Goal: Task Accomplishment & Management: Use online tool/utility

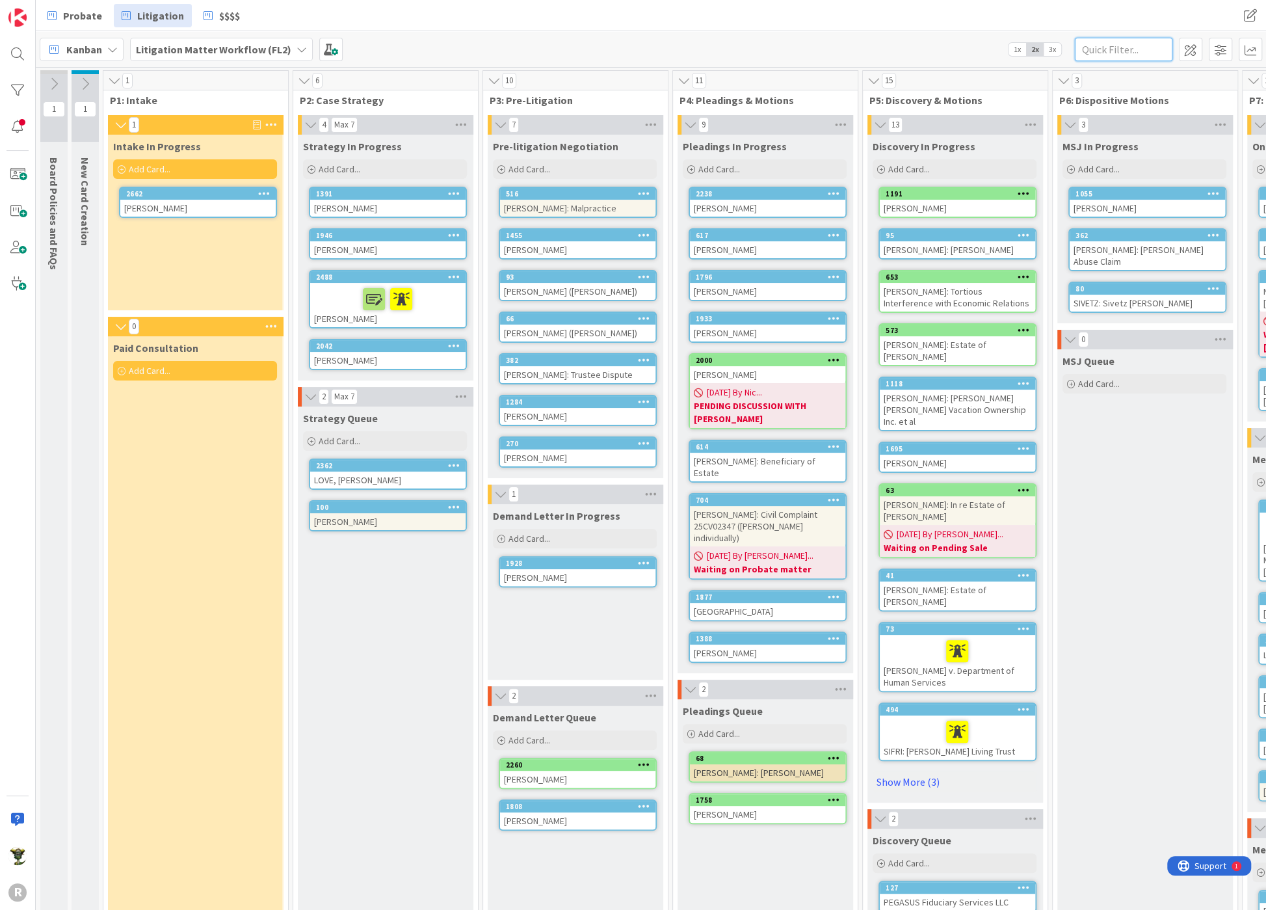
click at [1089, 57] on input "text" at bounding box center [1124, 49] width 98 height 23
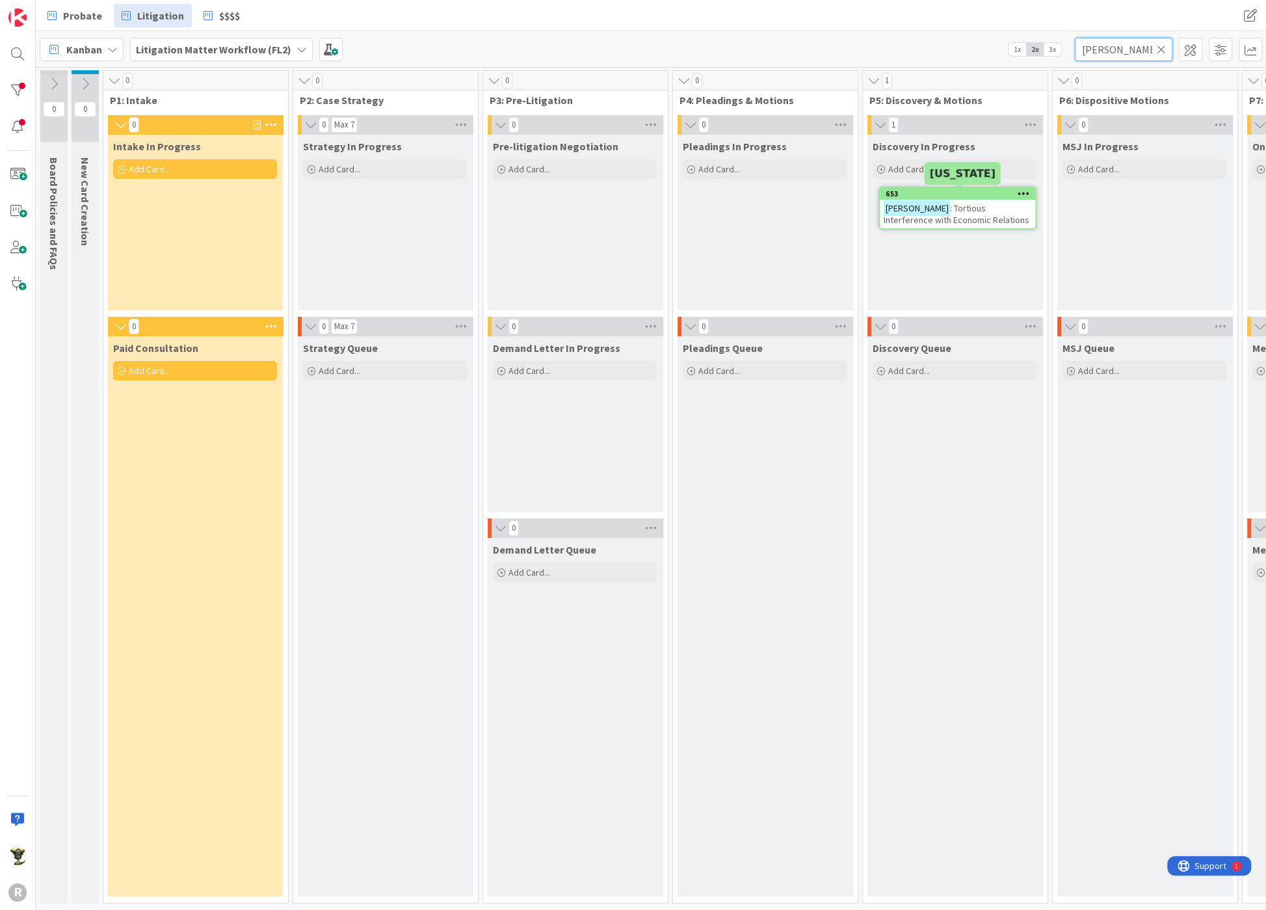
type input "[PERSON_NAME]"
click at [973, 207] on span ": Tortious Interference with Economic Relations" at bounding box center [957, 213] width 146 height 23
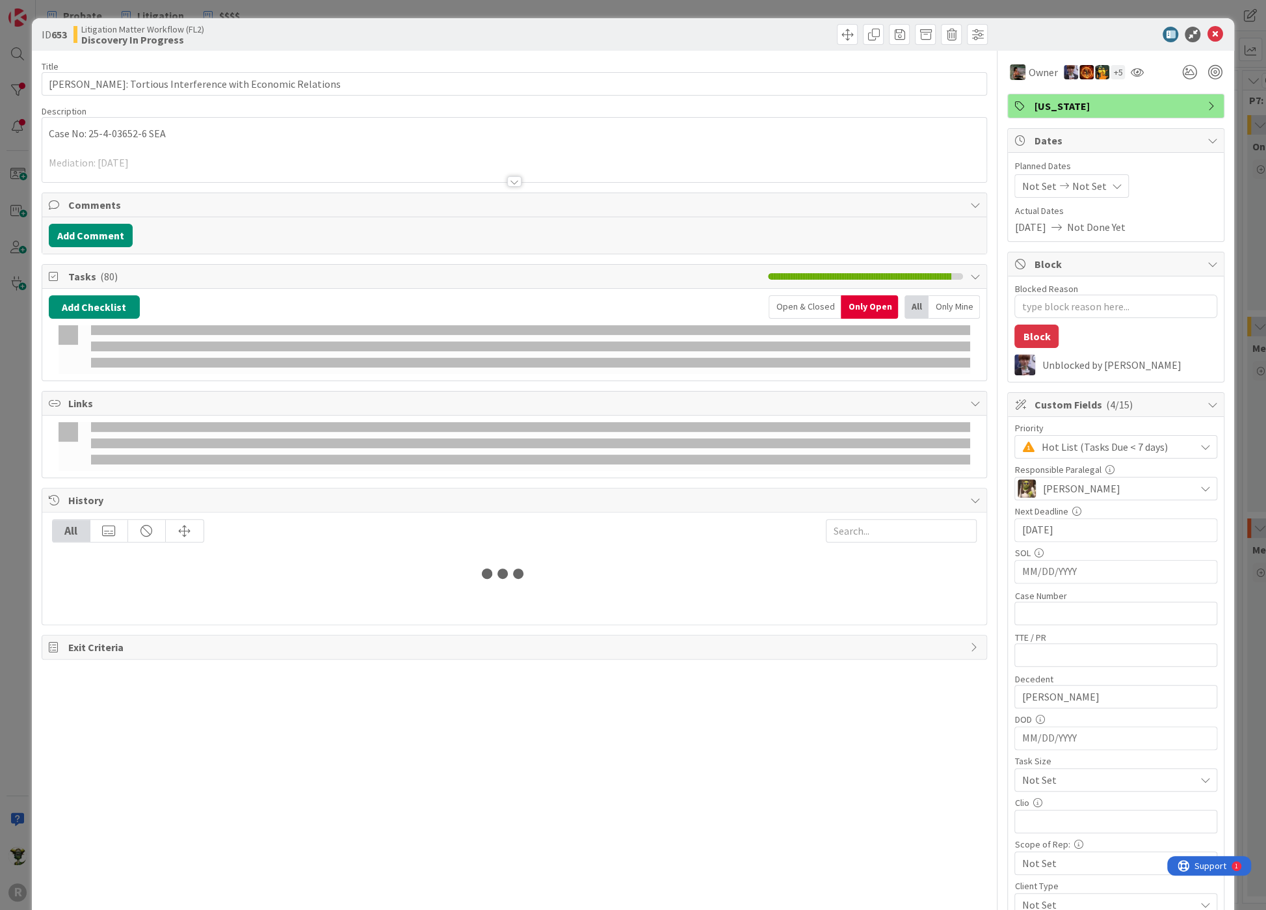
type textarea "x"
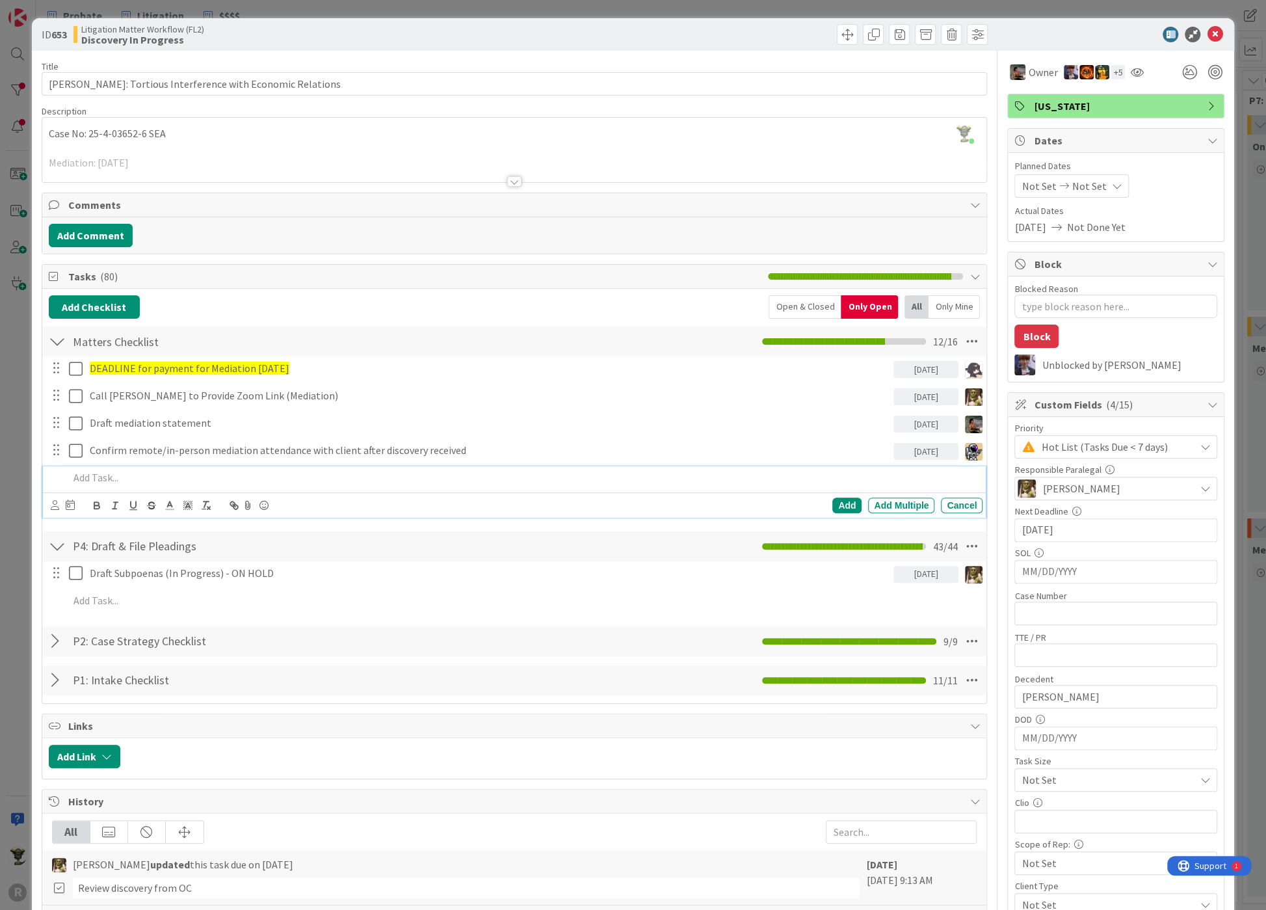
drag, startPoint x: 118, startPoint y: 479, endPoint x: 185, endPoint y: 473, distance: 66.6
click at [118, 479] on p at bounding box center [523, 477] width 909 height 15
click at [112, 479] on p "Follow up with client" at bounding box center [523, 477] width 909 height 15
click at [51, 503] on icon at bounding box center [55, 505] width 8 height 10
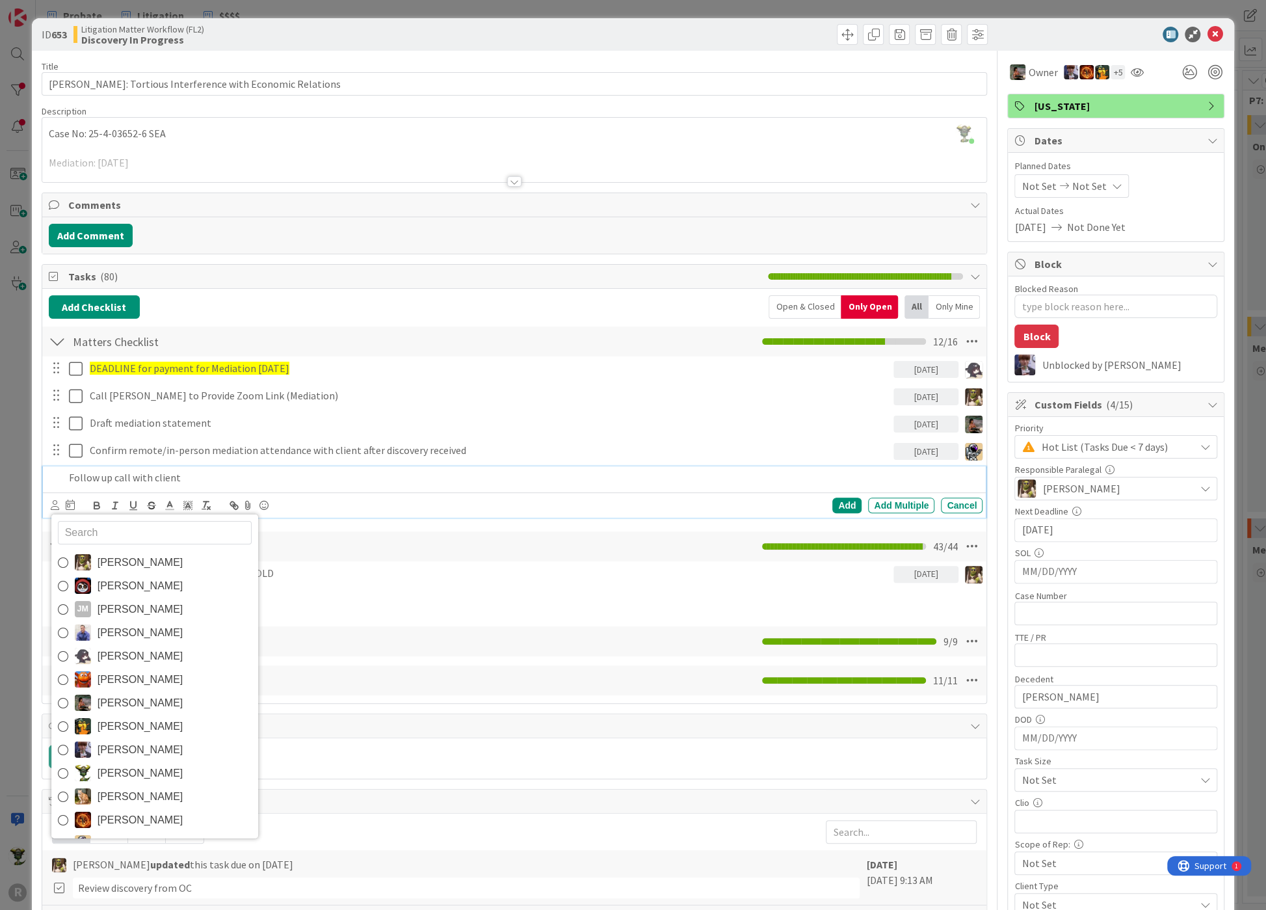
drag, startPoint x: 93, startPoint y: 763, endPoint x: 93, endPoint y: 709, distance: 54.0
click at [93, 763] on link "[PERSON_NAME]" at bounding box center [154, 772] width 207 height 23
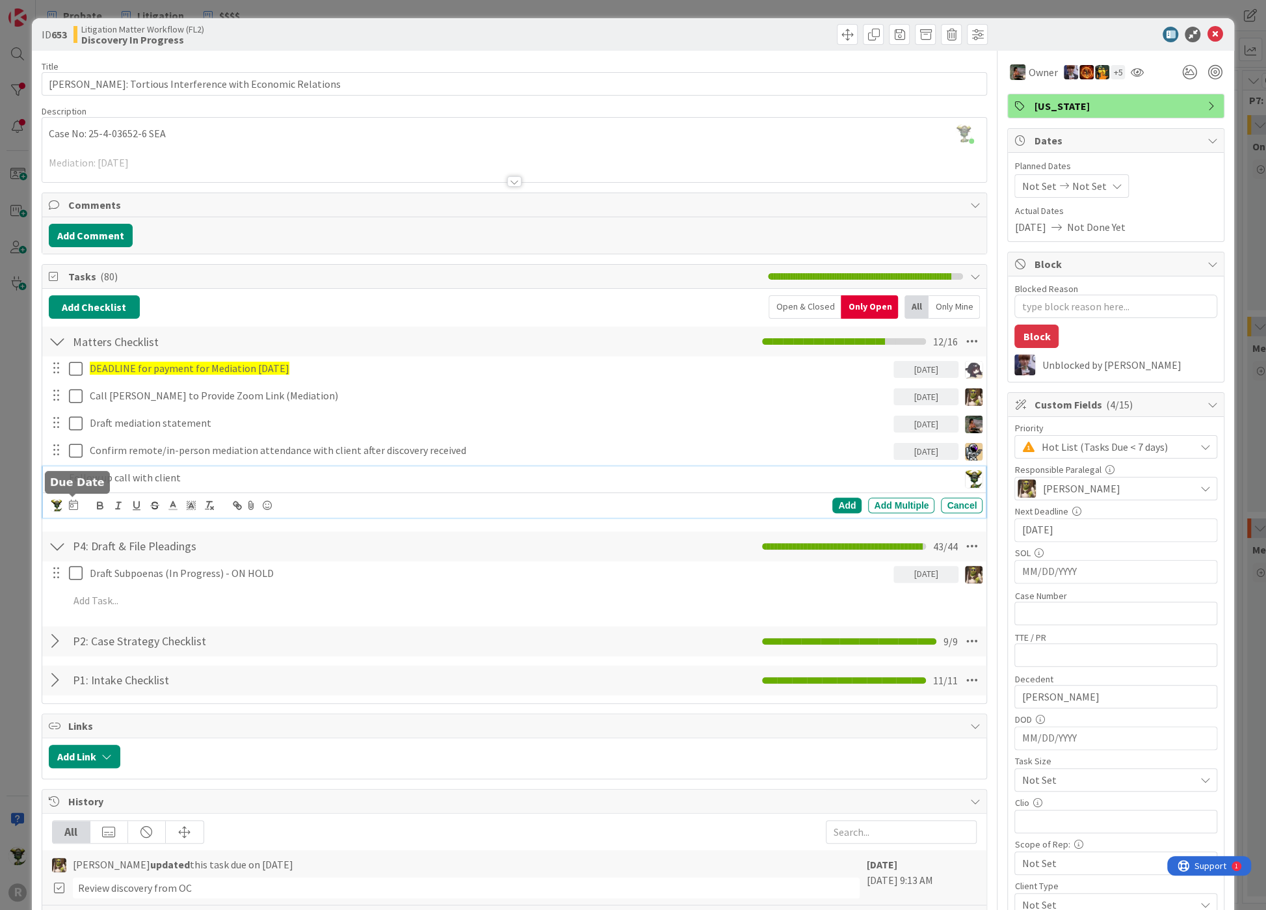
click at [76, 499] on icon at bounding box center [73, 504] width 9 height 10
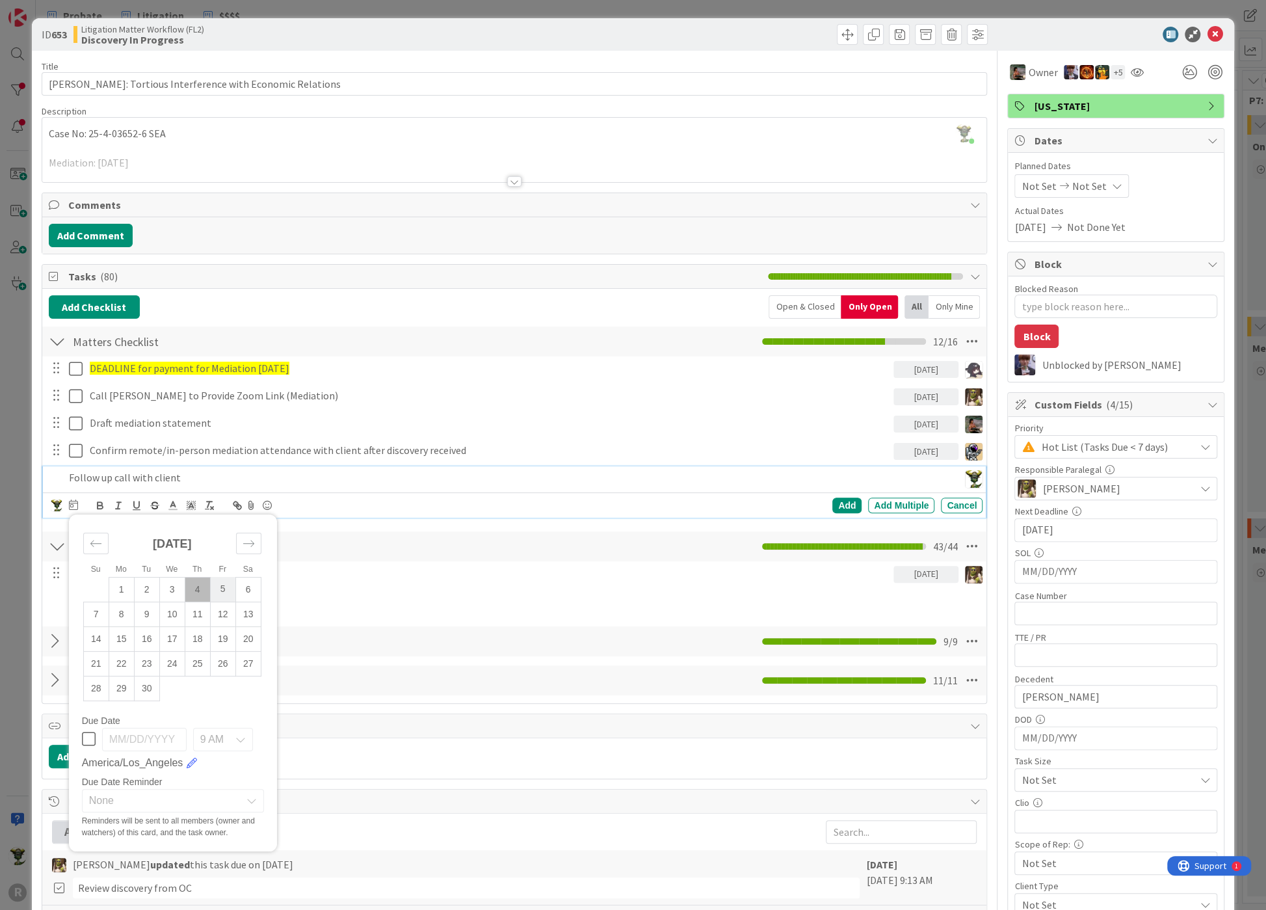
click at [212, 579] on td "5" at bounding box center [222, 589] width 25 height 25
click at [849, 505] on div "Add" at bounding box center [846, 505] width 29 height 16
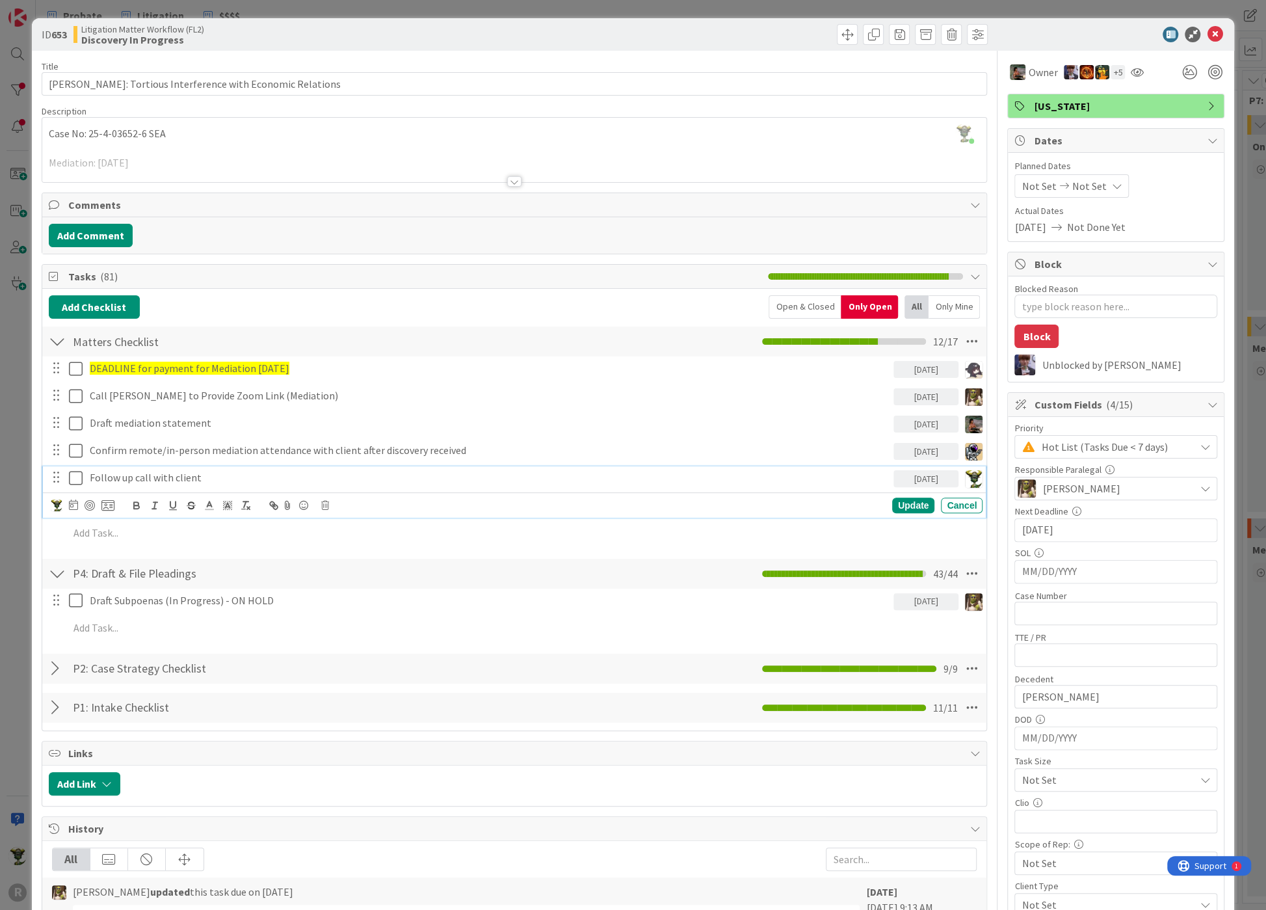
click at [133, 481] on p "Follow up call with client" at bounding box center [489, 477] width 799 height 15
click at [87, 500] on div at bounding box center [90, 505] width 10 height 10
type textarea "x"
click at [1207, 31] on icon at bounding box center [1215, 35] width 16 height 16
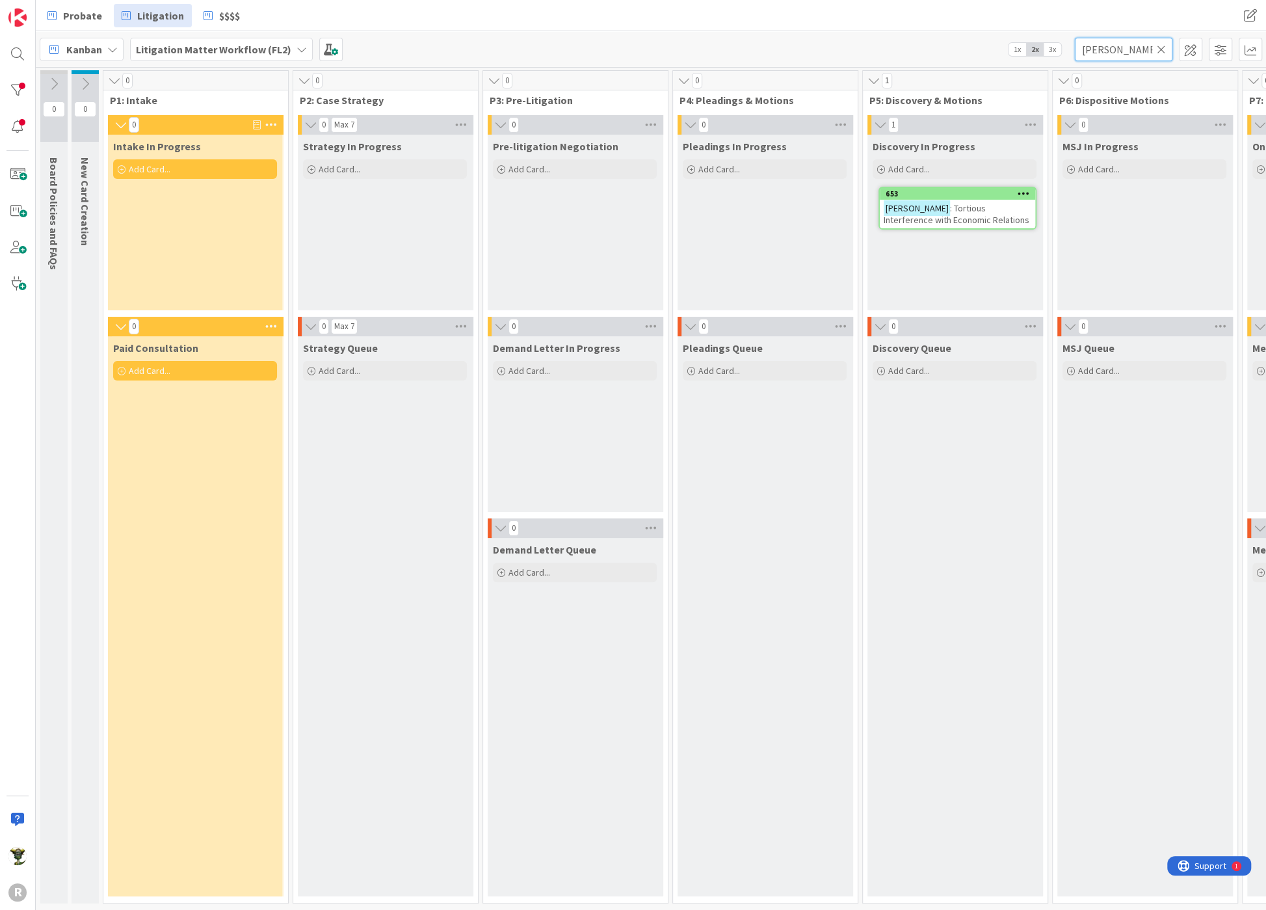
click at [1107, 51] on input "[PERSON_NAME]" at bounding box center [1124, 49] width 98 height 23
type input "b"
type input "[PERSON_NAME]"
click at [88, 16] on span "Probate" at bounding box center [82, 16] width 39 height 16
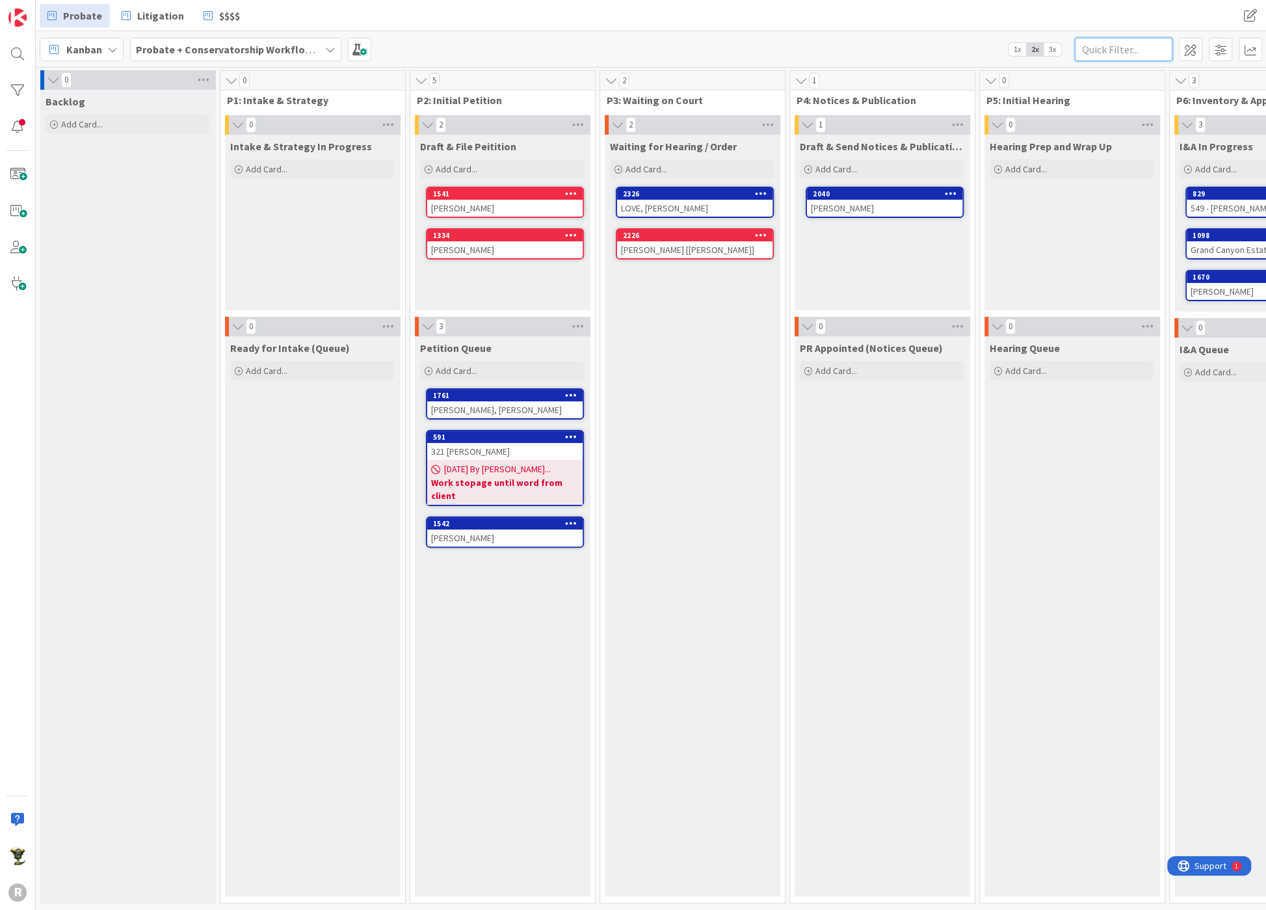
click at [1089, 52] on input "text" at bounding box center [1124, 49] width 98 height 23
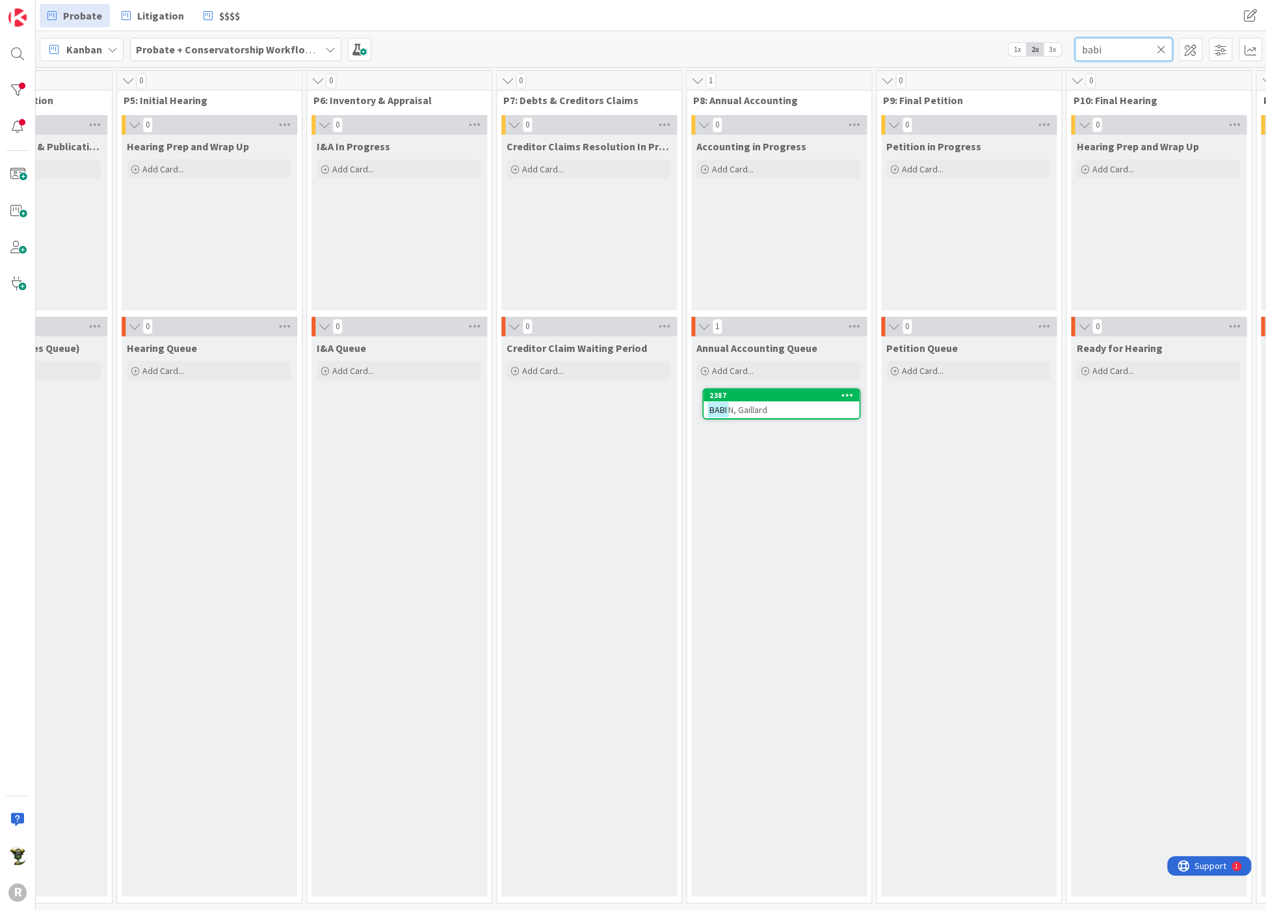
type input "babi"
click at [774, 404] on div "BABI N, [PERSON_NAME]" at bounding box center [780, 409] width 155 height 17
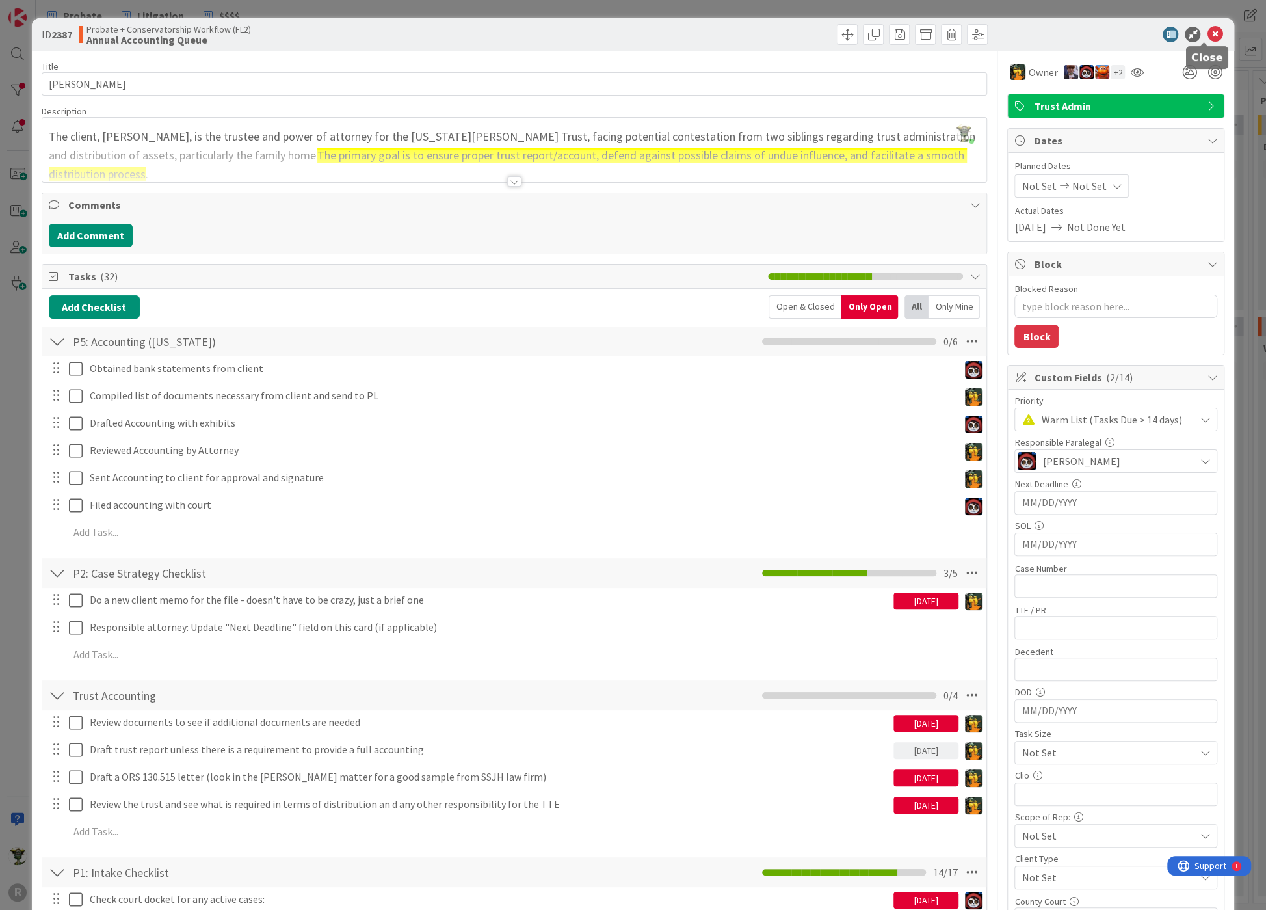
click at [1208, 30] on icon at bounding box center [1215, 35] width 16 height 16
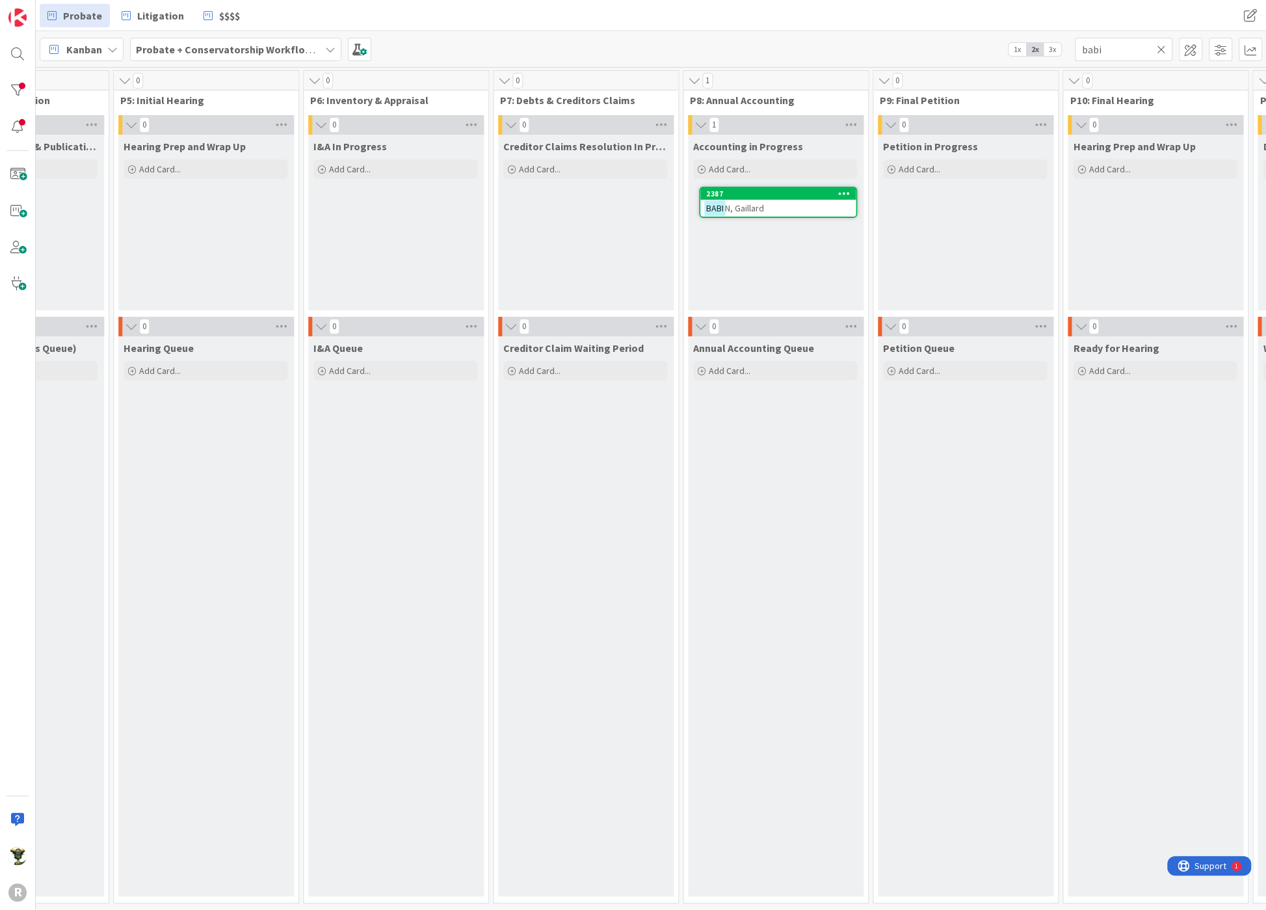
click at [761, 202] on span "N, Gaillard" at bounding box center [744, 208] width 39 height 12
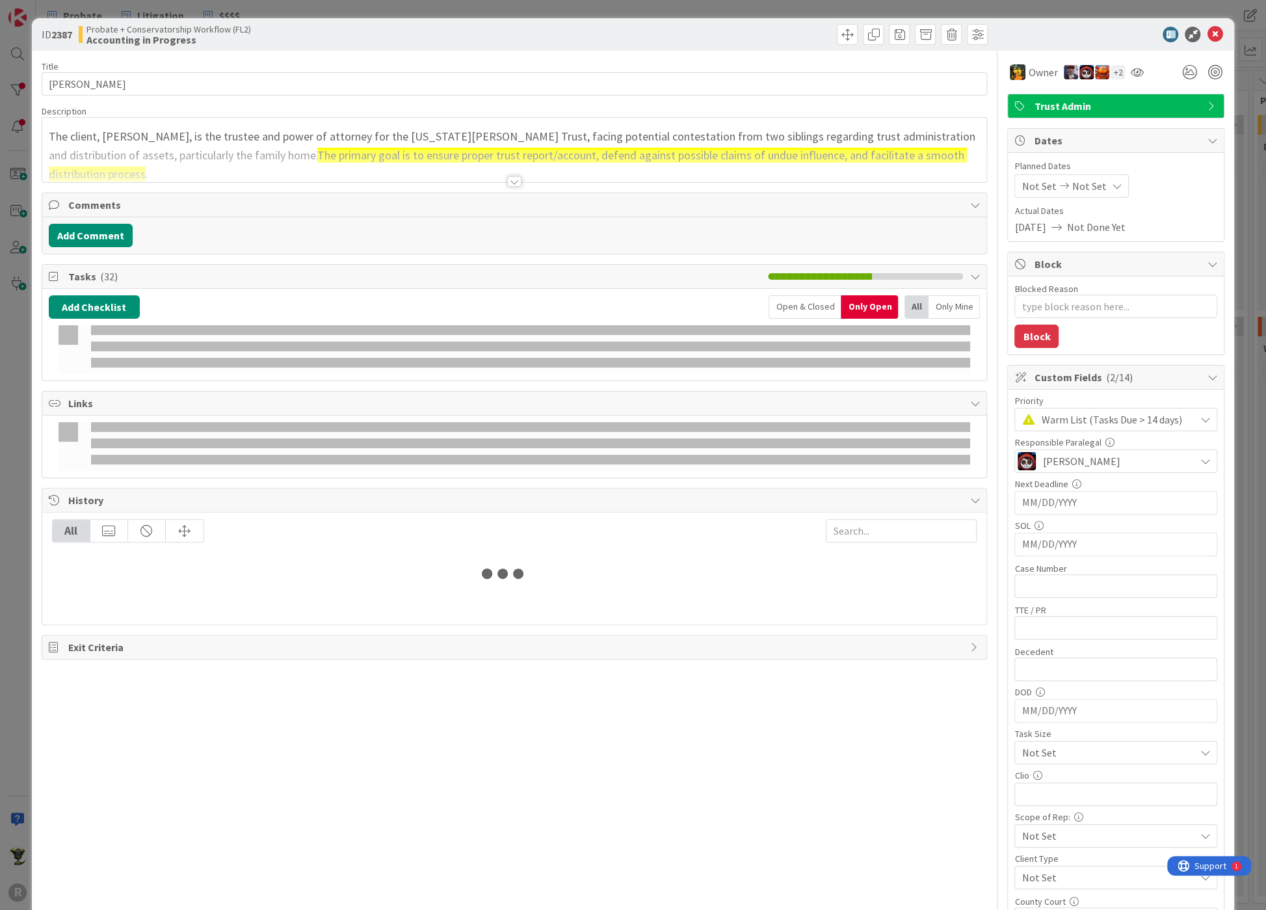
type textarea "x"
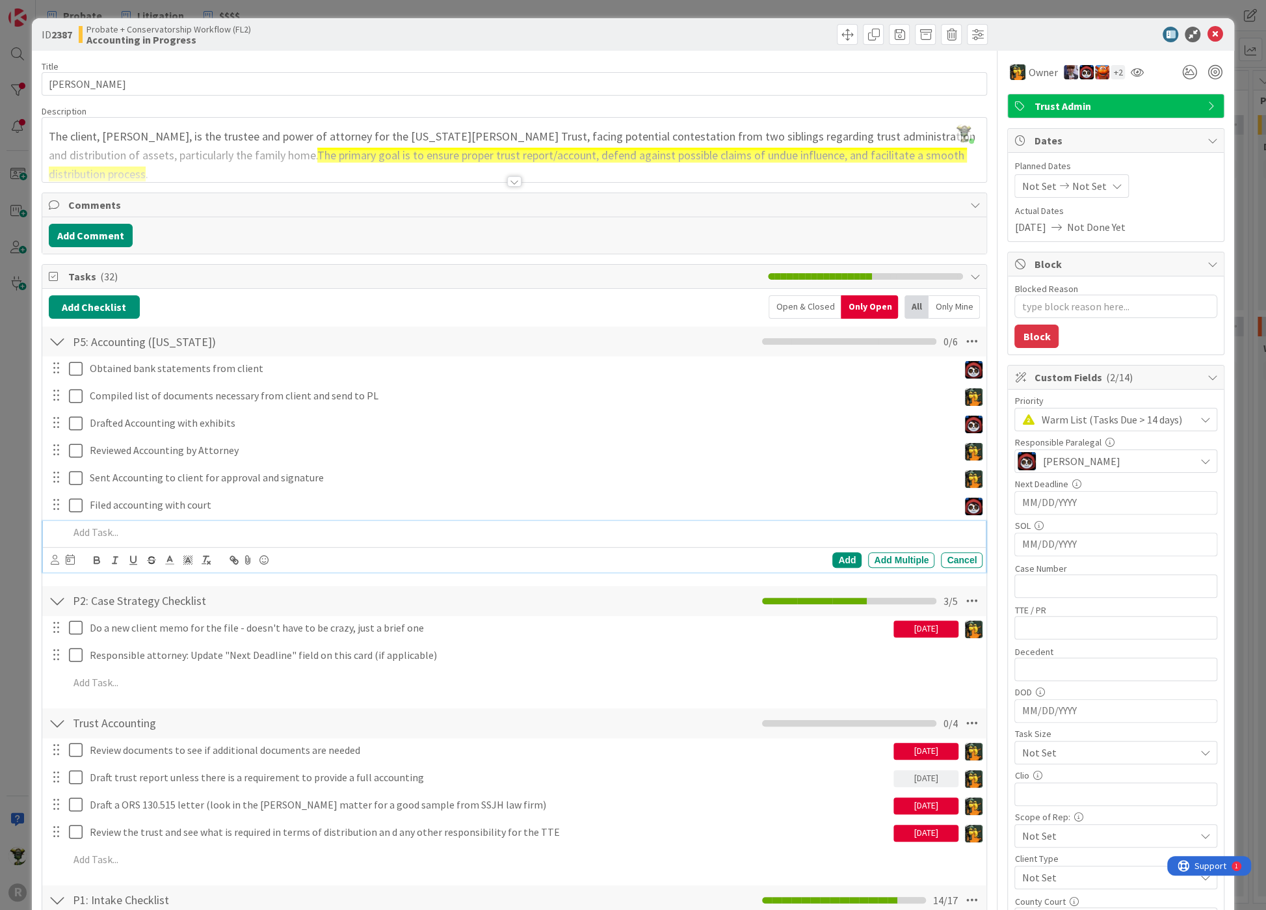
click at [137, 527] on p at bounding box center [523, 532] width 909 height 15
click at [79, 525] on p "FOllow up call with client" at bounding box center [523, 532] width 909 height 15
click at [74, 527] on p "Follow up call with client" at bounding box center [523, 532] width 909 height 15
drag, startPoint x: 39, startPoint y: 560, endPoint x: 46, endPoint y: 560, distance: 7.2
click at [42, 560] on div "ID 2387 Probate + Conservatorship Workflow (FL2) Accounting in Progress Title 1…" at bounding box center [633, 790] width 1203 height 1544
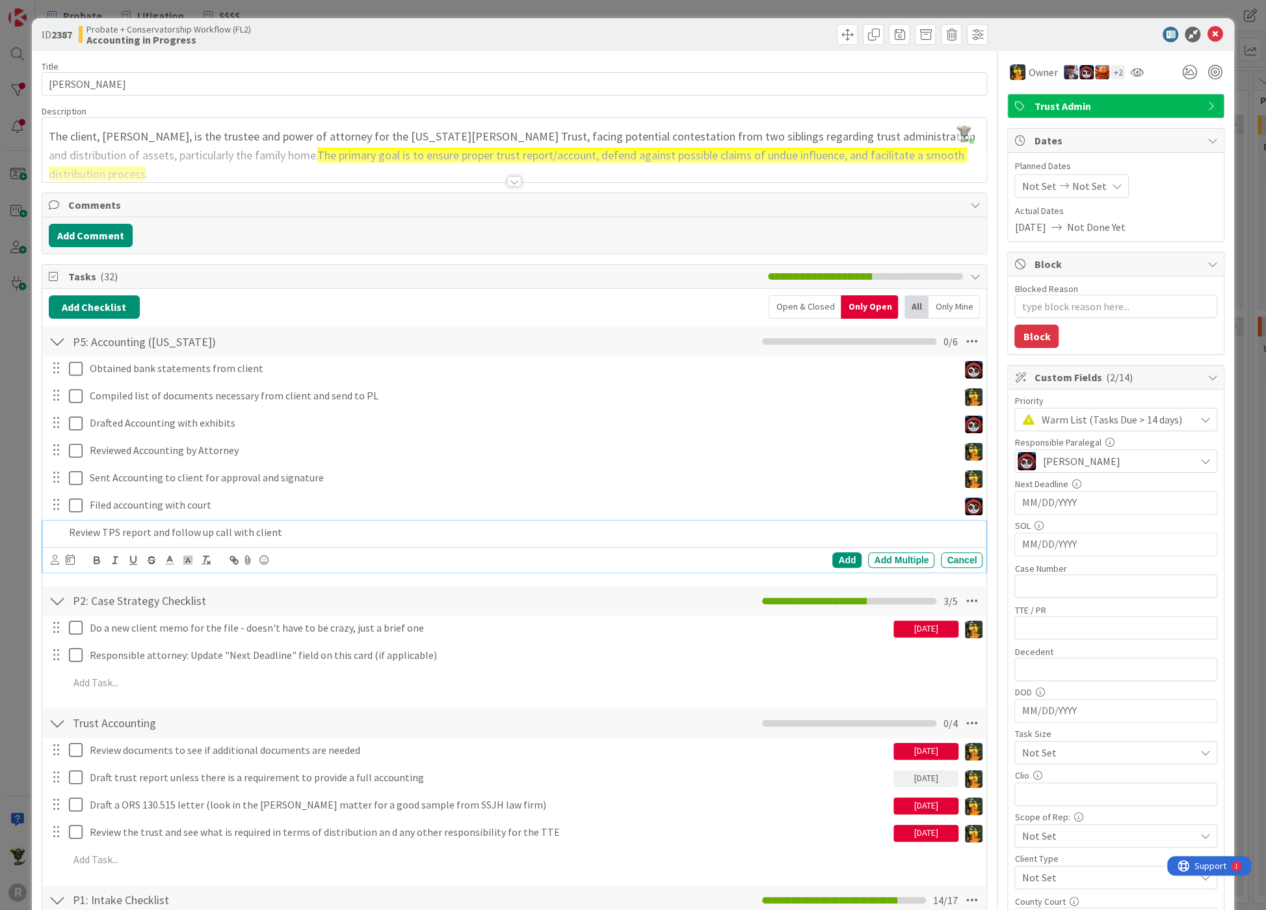
click at [78, 540] on div "Review TPS report and follow up call with client" at bounding box center [523, 532] width 919 height 23
click at [52, 560] on icon at bounding box center [55, 560] width 8 height 10
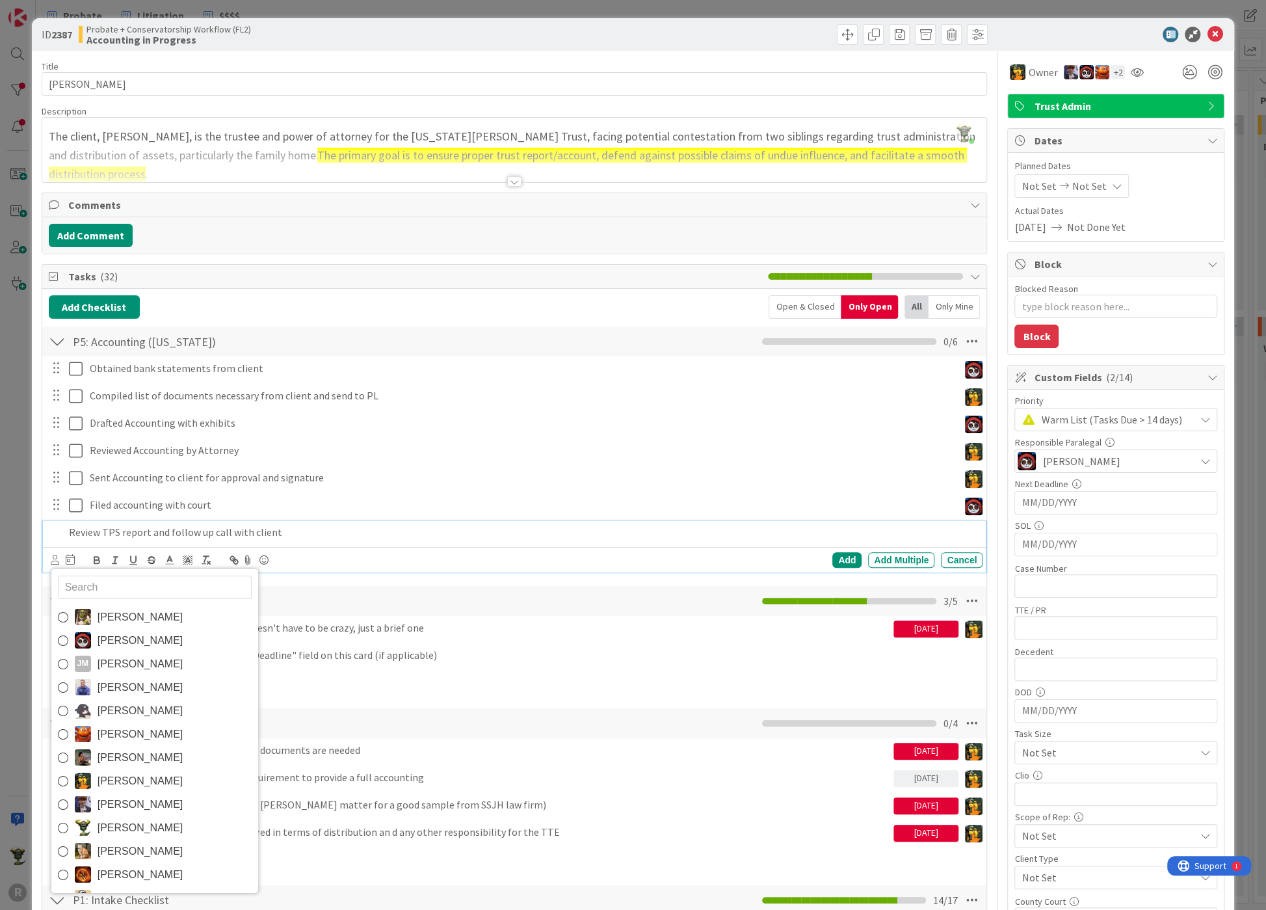
drag, startPoint x: 83, startPoint y: 826, endPoint x: 84, endPoint y: 813, distance: 13.0
click at [83, 825] on img at bounding box center [83, 827] width 16 height 16
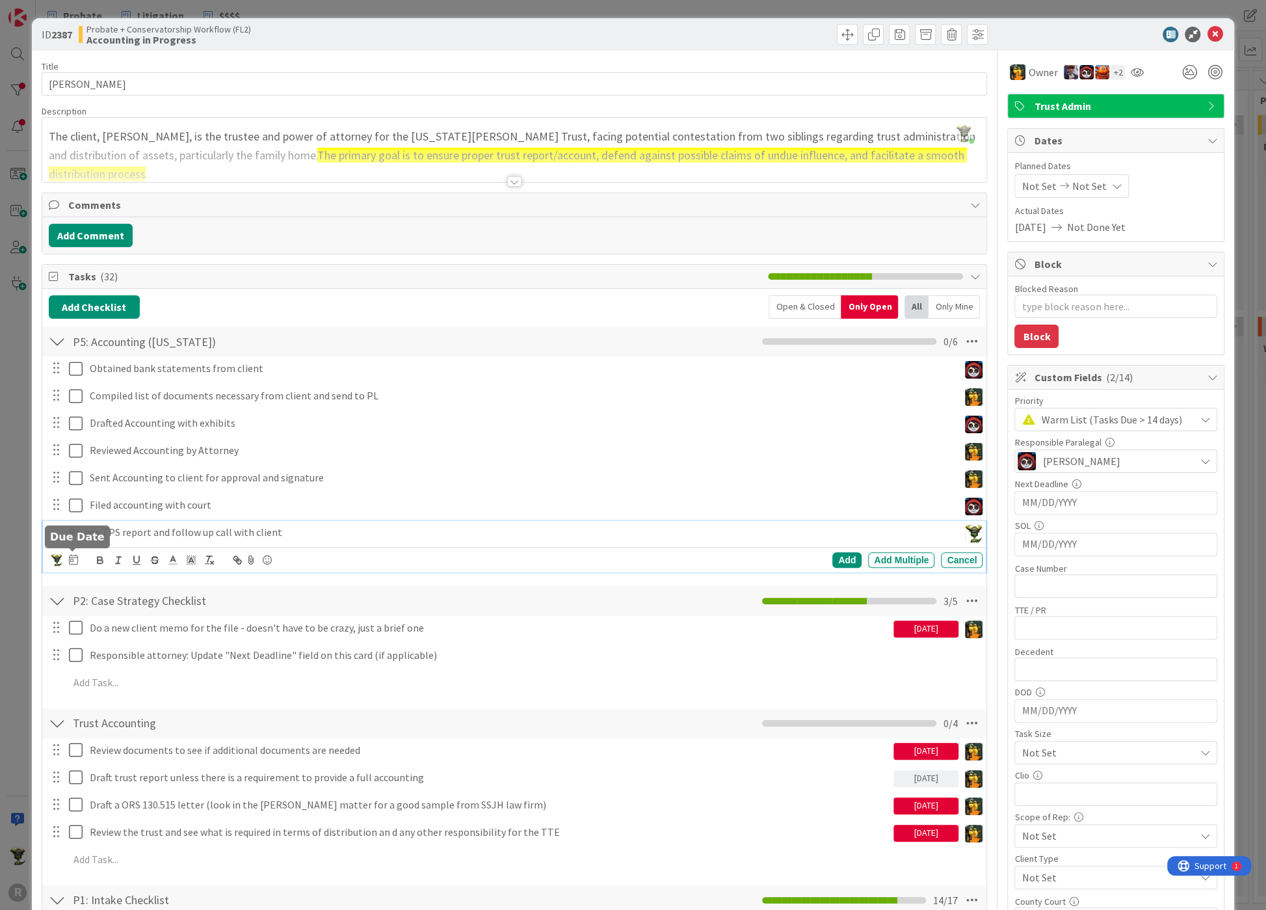
click at [72, 552] on body "R Probate Litigation $$$$ Probate Litigation $$$$ Kanban Probate + Conservators…" at bounding box center [633, 455] width 1266 height 910
click at [85, 534] on p "Review TPS report and follow up call with client" at bounding box center [511, 532] width 885 height 15
click at [72, 557] on icon at bounding box center [73, 559] width 9 height 10
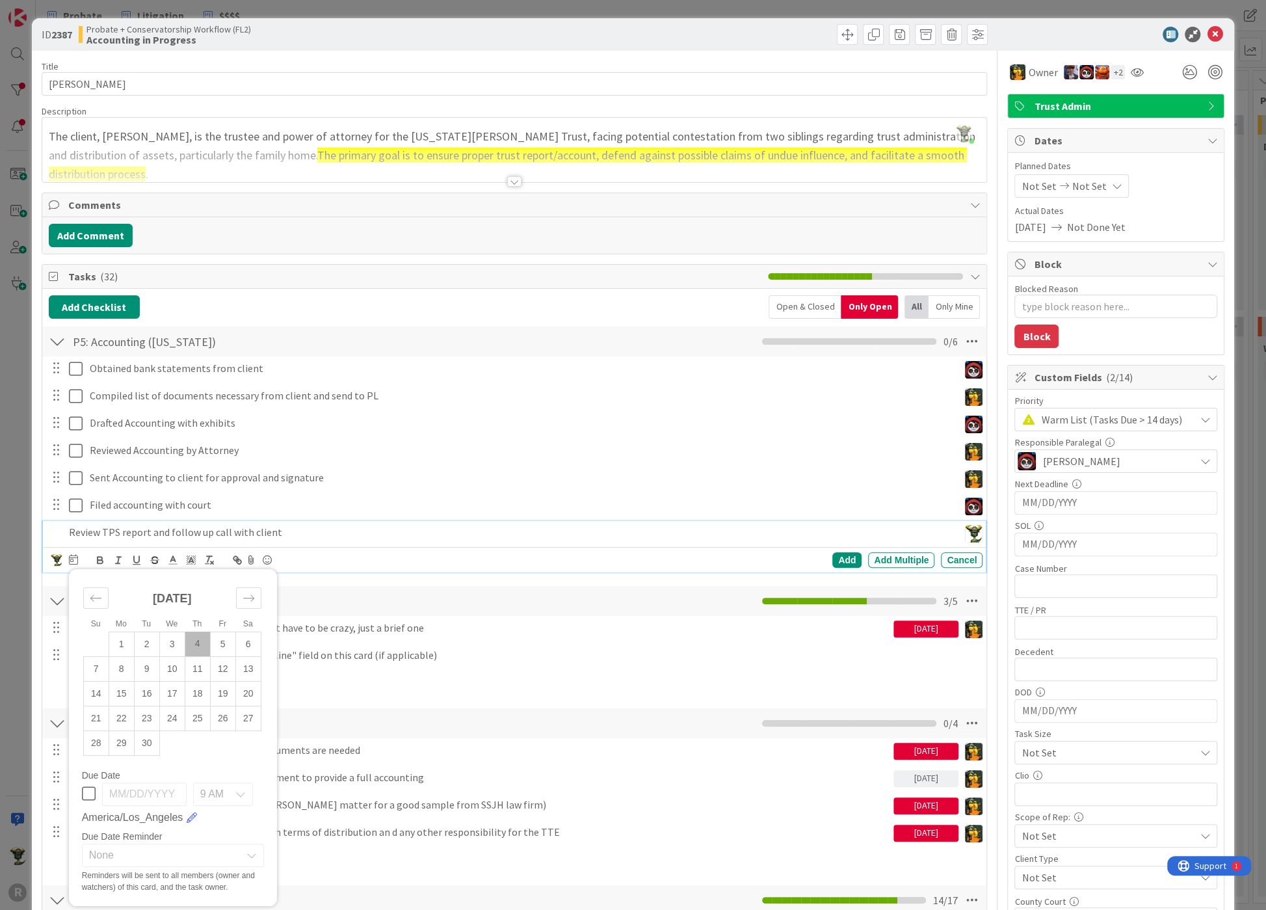
click at [200, 641] on td "4" at bounding box center [197, 643] width 25 height 25
click at [345, 525] on p "Review TPS report and follow up call with client" at bounding box center [479, 532] width 820 height 15
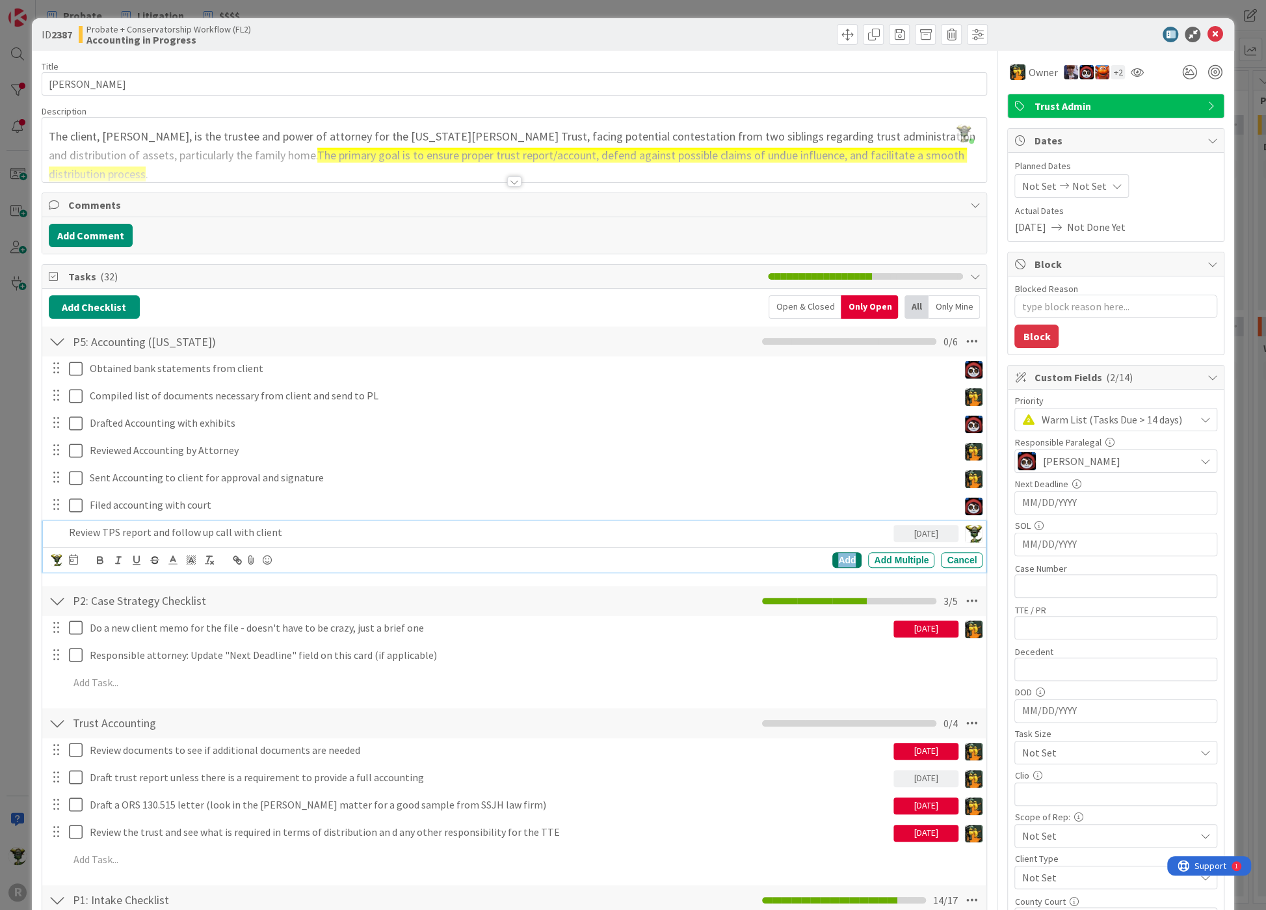
click at [840, 553] on div "Add" at bounding box center [846, 560] width 29 height 16
click at [133, 517] on div "Obtained bank statements from client Update Cancel Compiled list of documents n…" at bounding box center [515, 466] width 932 height 220
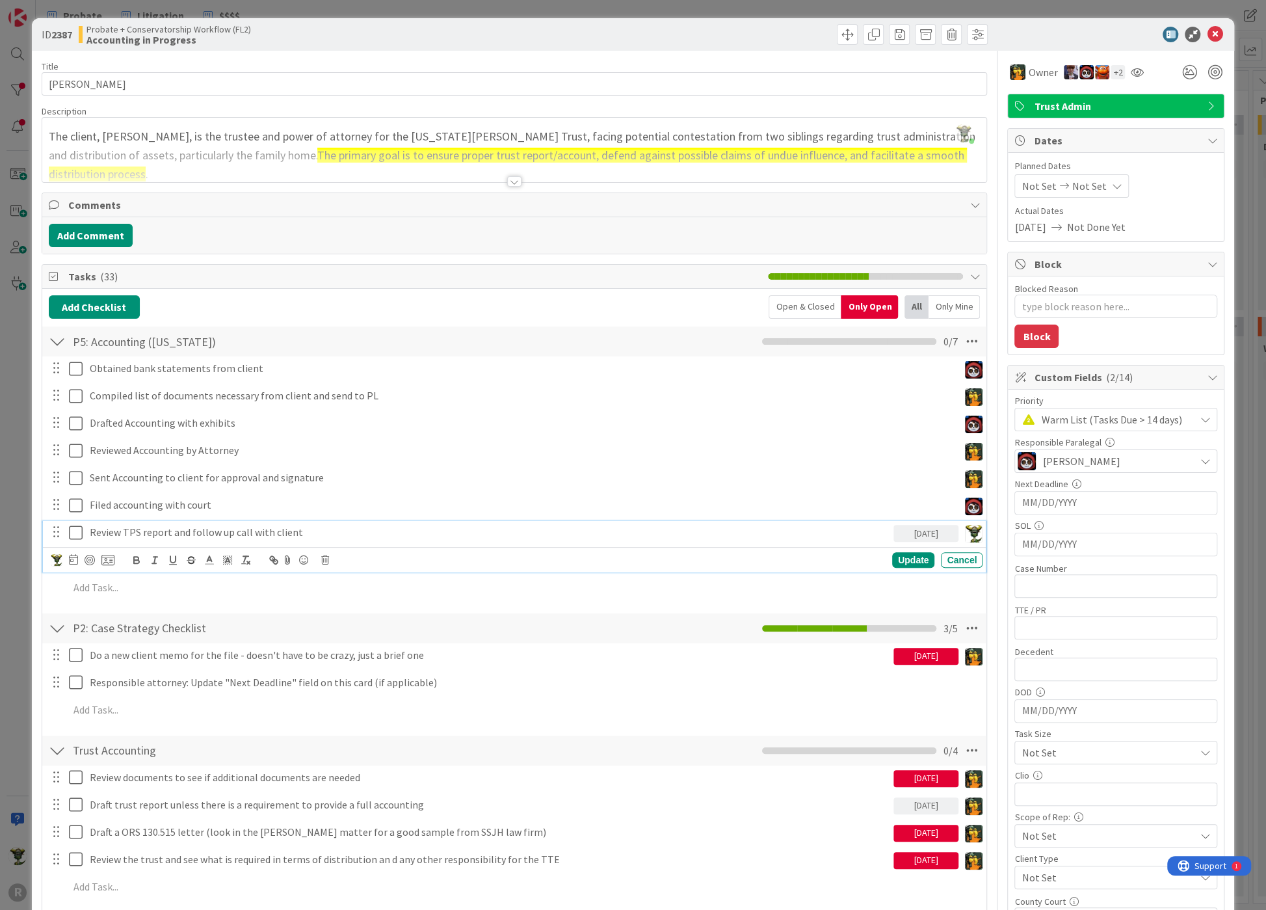
click at [118, 526] on p "Review TPS report and follow up call with client" at bounding box center [489, 532] width 799 height 15
click at [89, 556] on div at bounding box center [90, 560] width 10 height 10
type textarea "x"
click at [908, 559] on div "Update" at bounding box center [913, 560] width 42 height 16
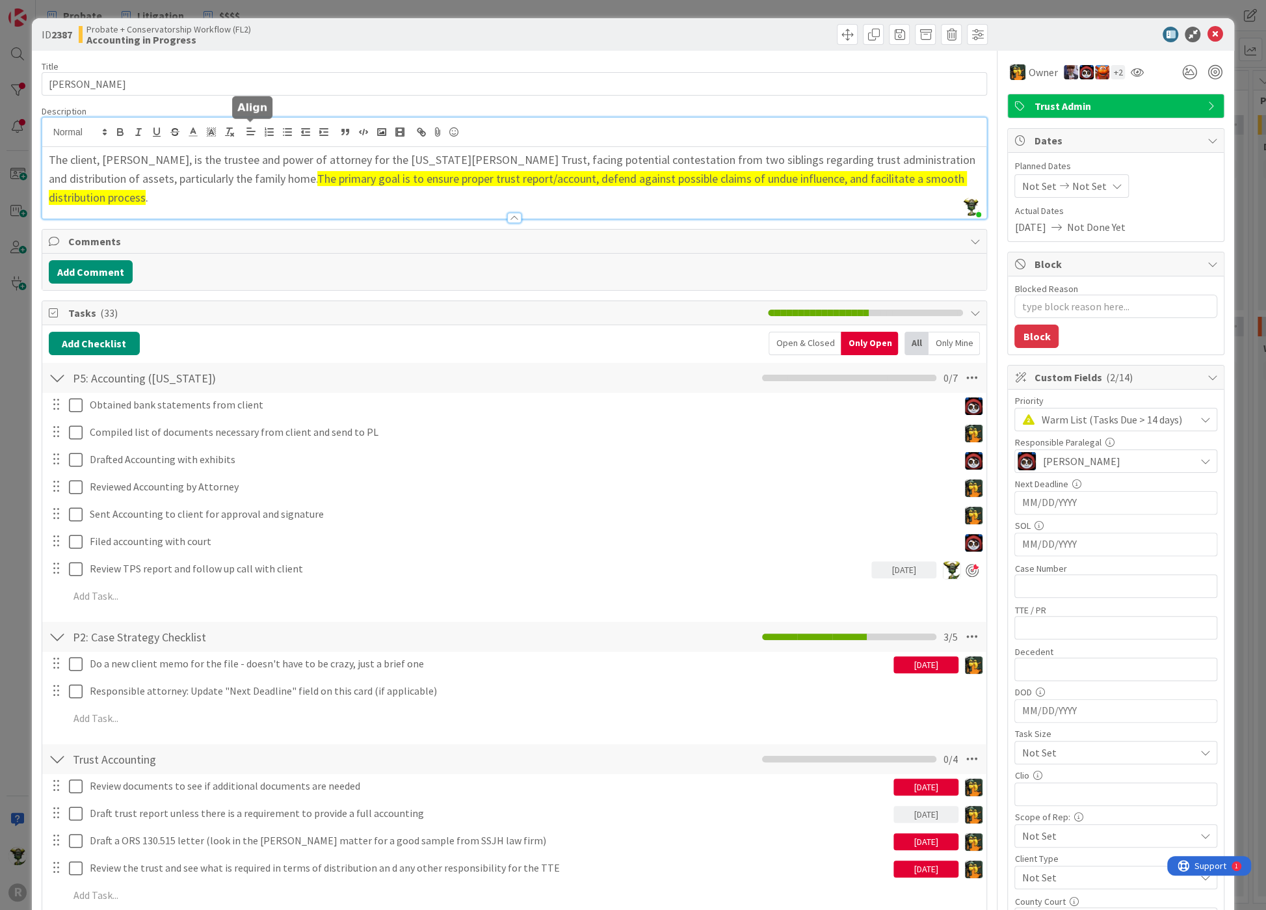
click at [257, 132] on div "[PERSON_NAME] joined 2 m ago The client, [PERSON_NAME], is the trustee and powe…" at bounding box center [514, 168] width 945 height 101
click at [1207, 31] on icon at bounding box center [1215, 35] width 16 height 16
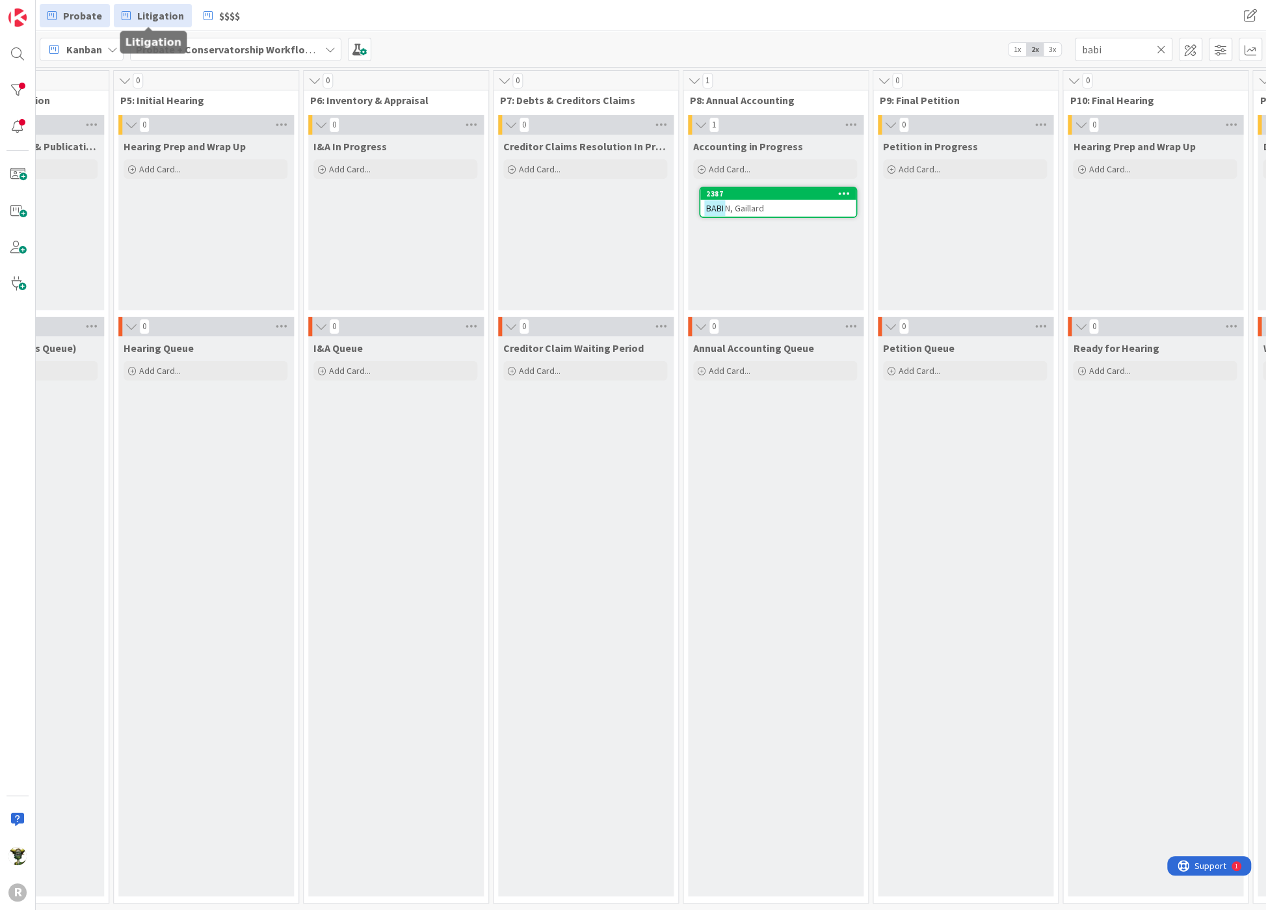
click at [172, 12] on span "Litigation" at bounding box center [160, 16] width 47 height 16
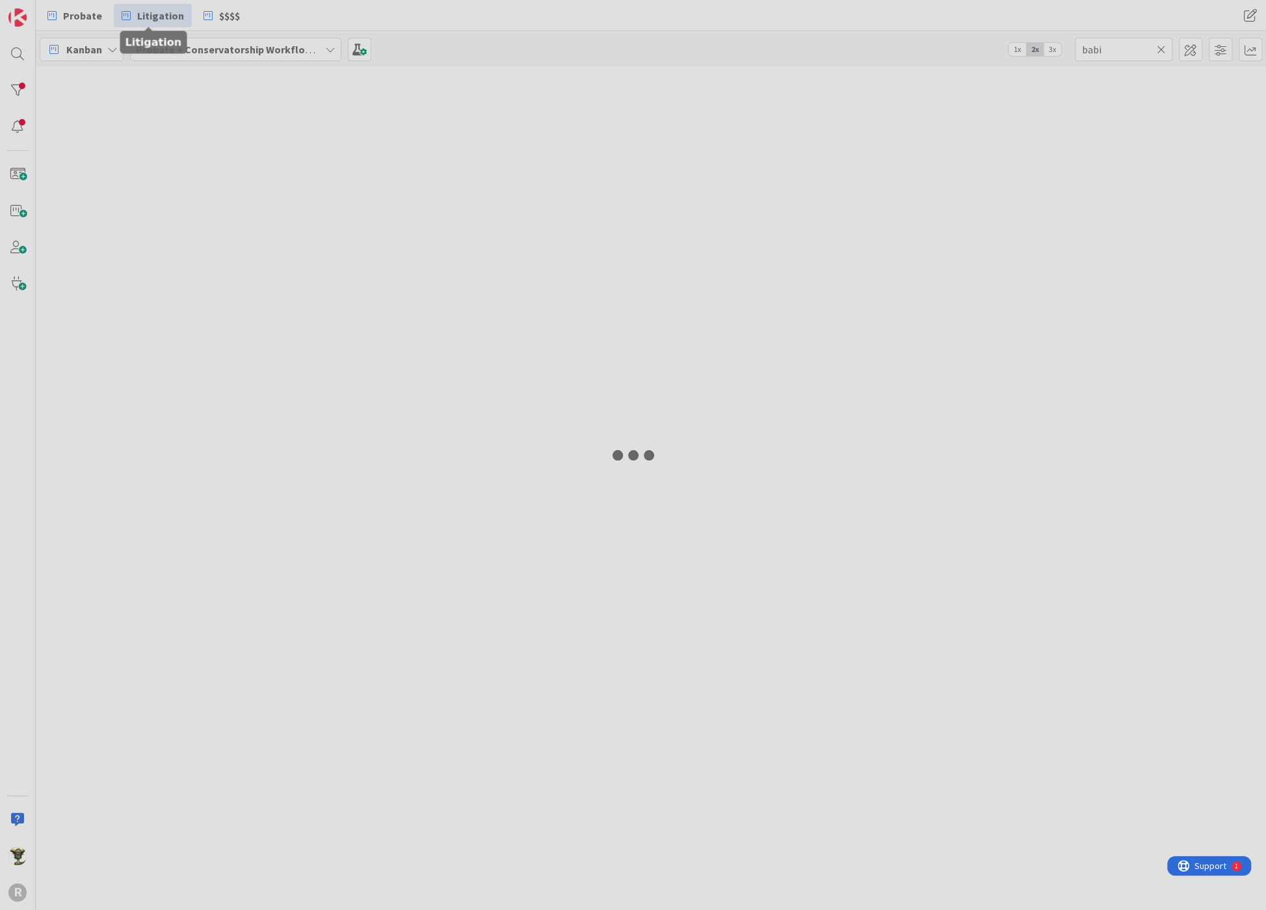
type input "[PERSON_NAME]"
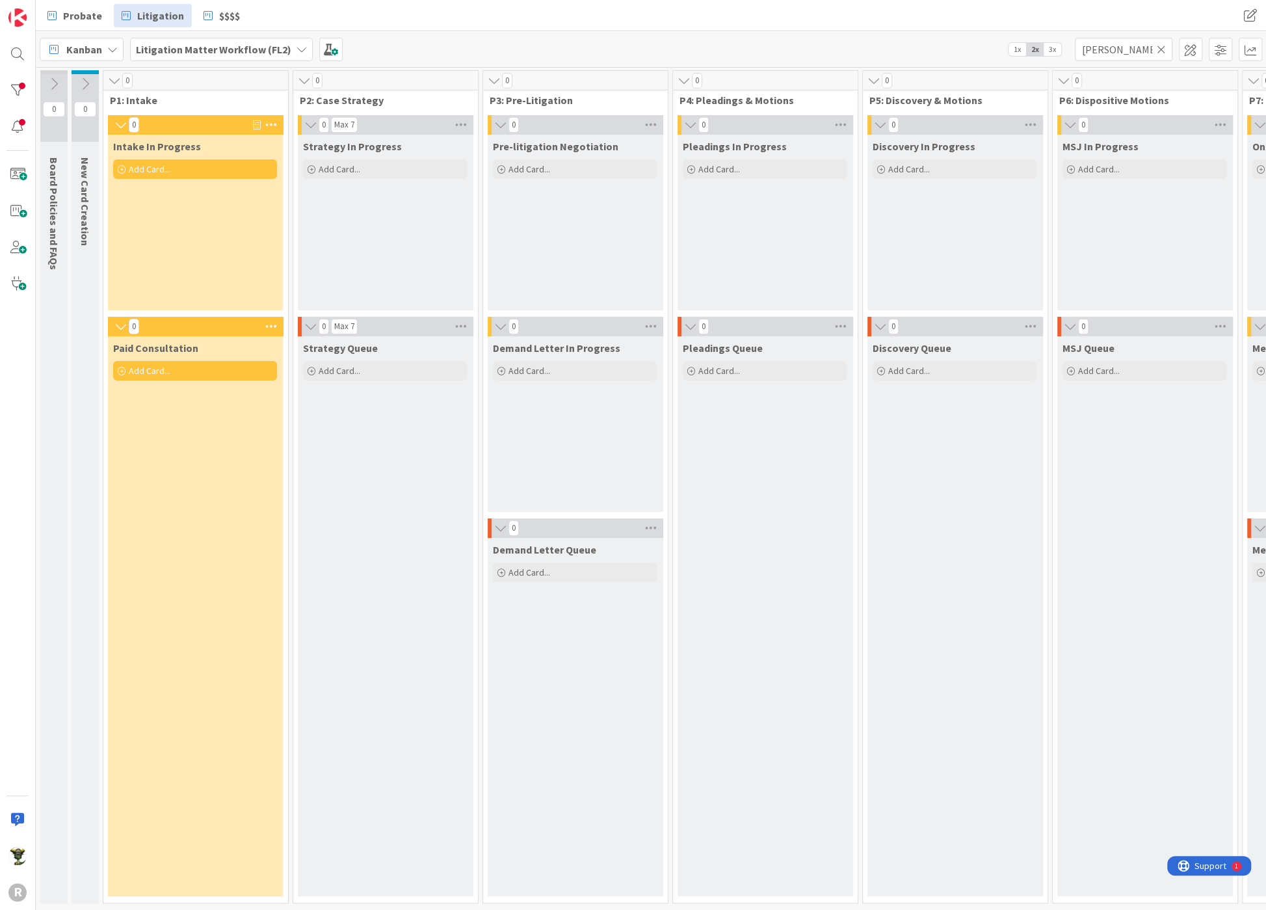
click at [1165, 46] on icon at bounding box center [1161, 50] width 9 height 12
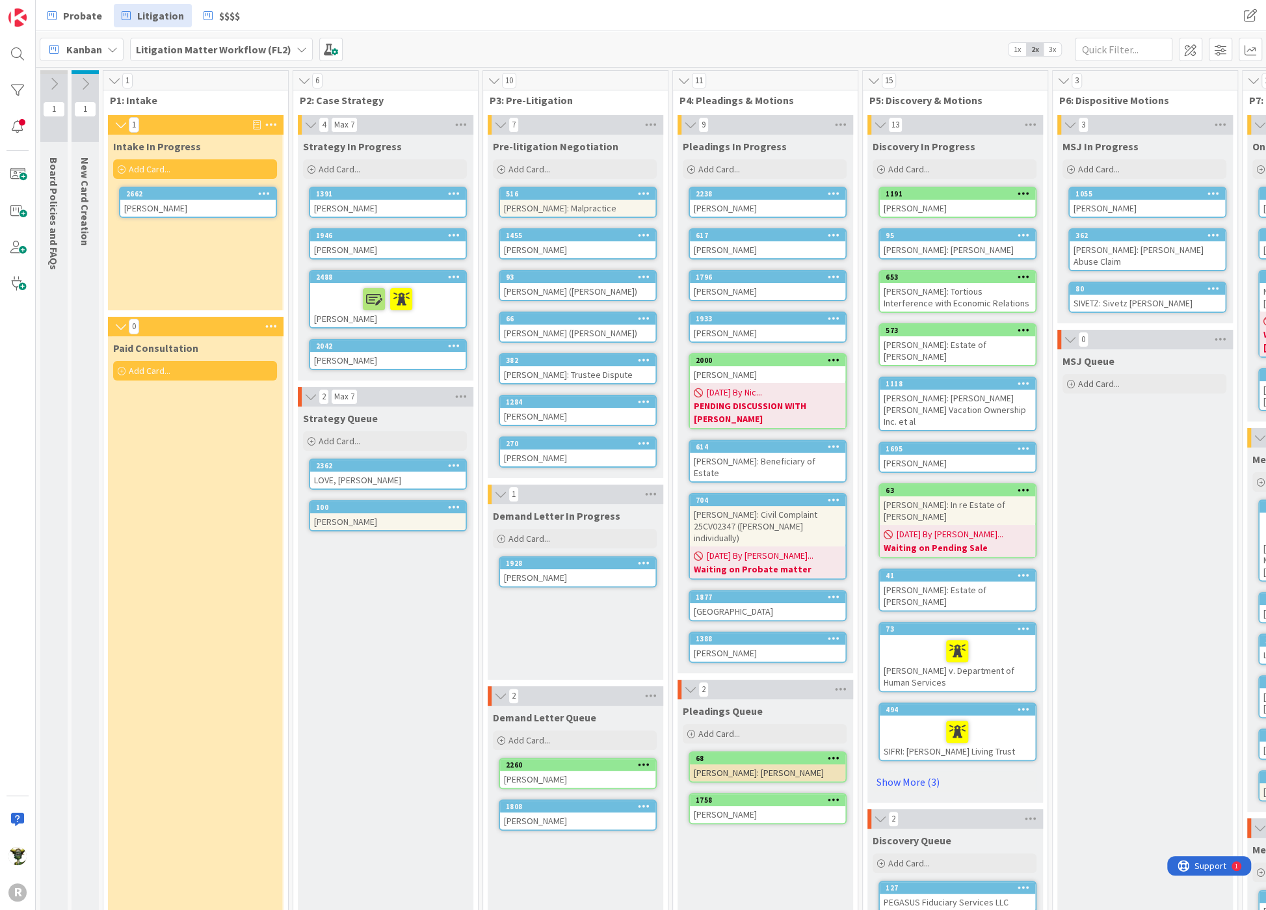
click at [174, 202] on div "[PERSON_NAME]" at bounding box center [197, 208] width 155 height 17
type textarea "x"
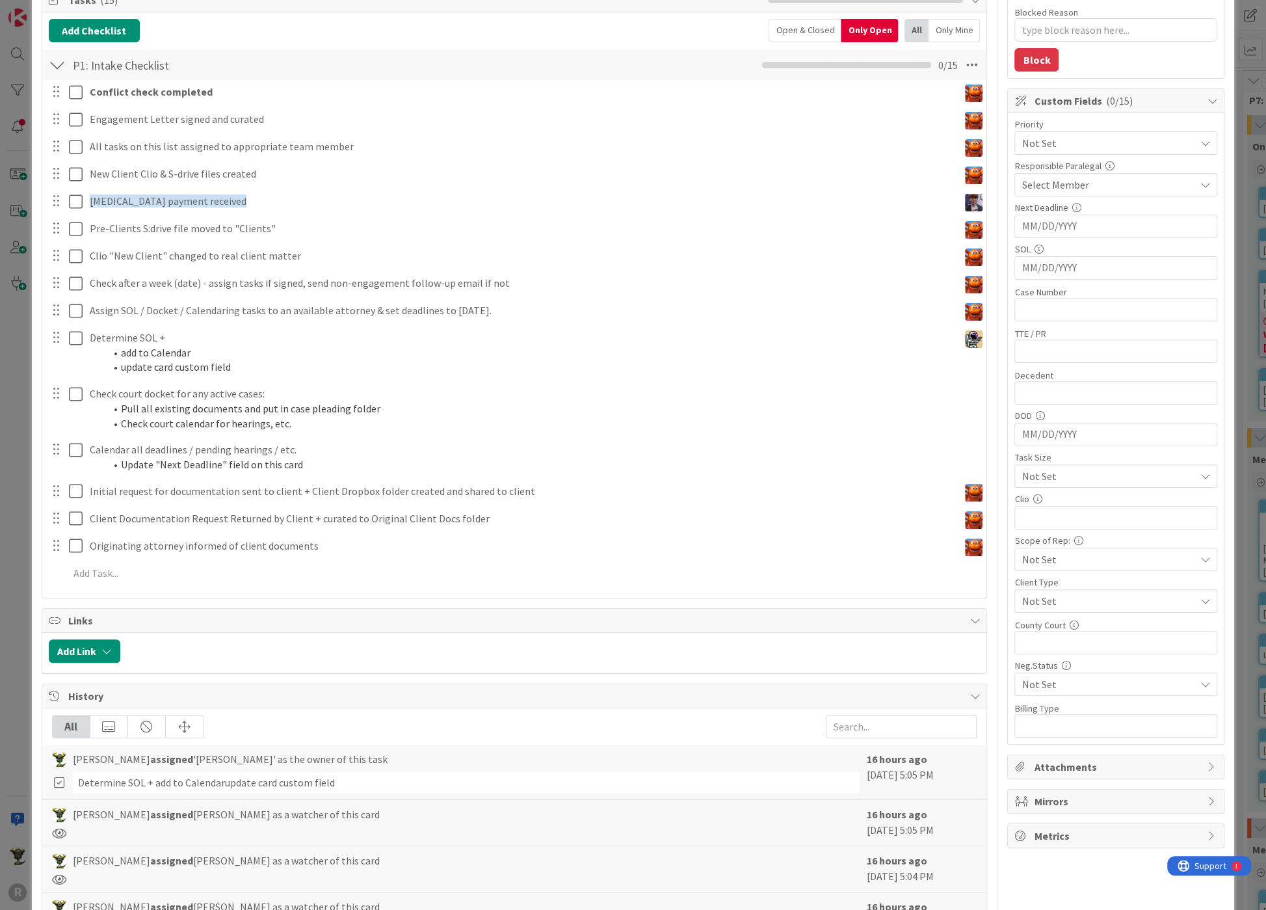
scroll to position [289, 0]
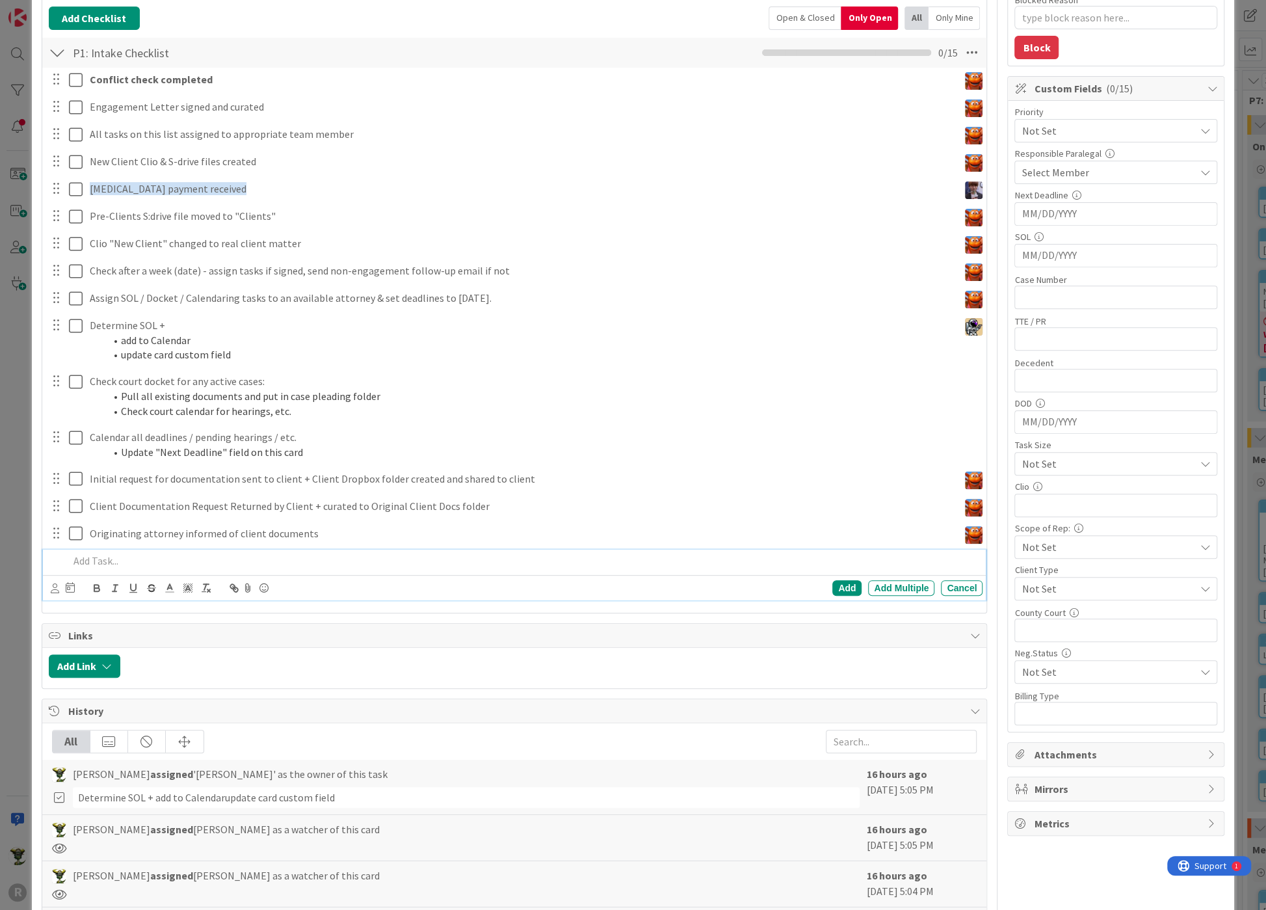
click at [122, 564] on p at bounding box center [523, 560] width 909 height 15
click at [58, 589] on icon at bounding box center [55, 588] width 8 height 10
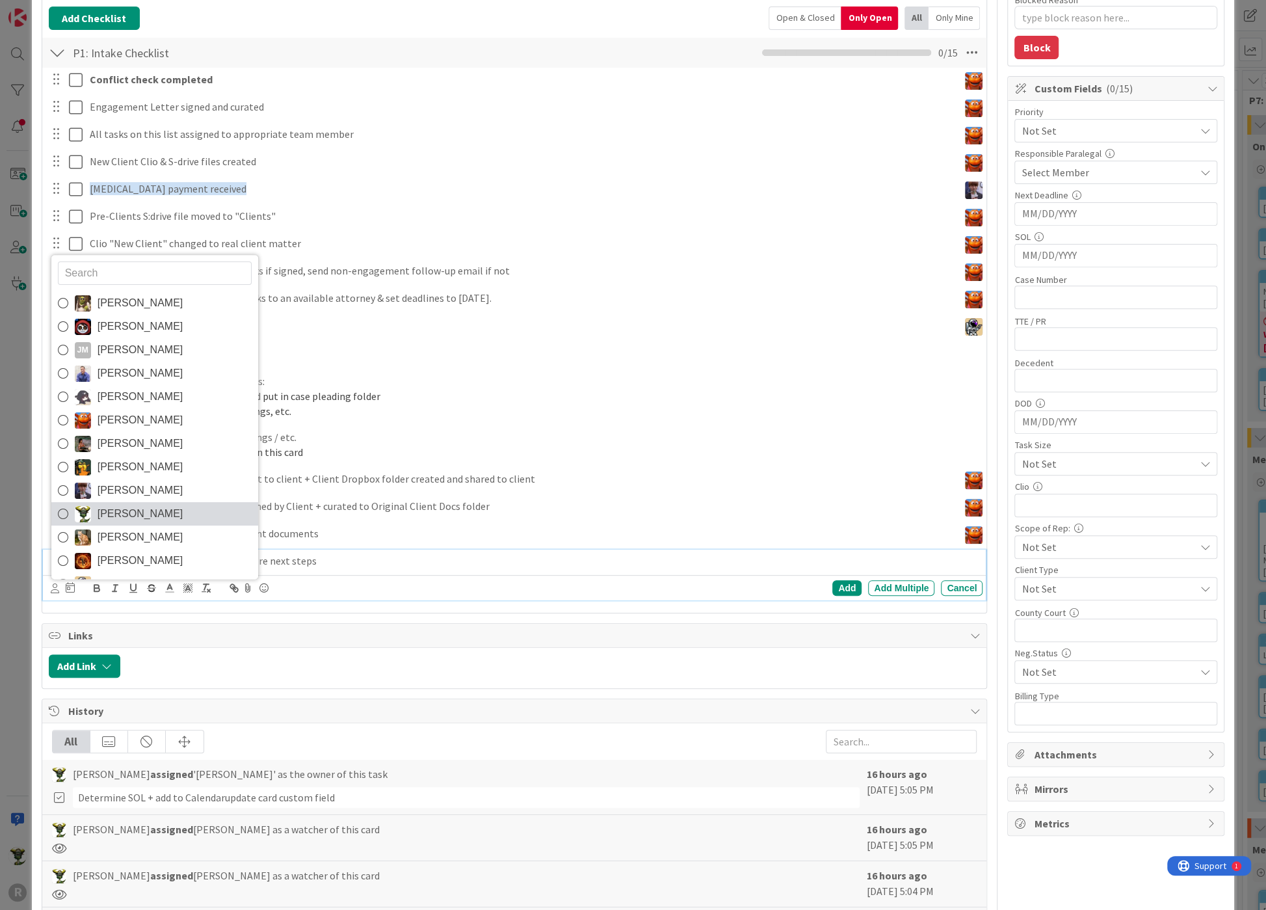
click at [81, 512] on img at bounding box center [83, 514] width 16 height 16
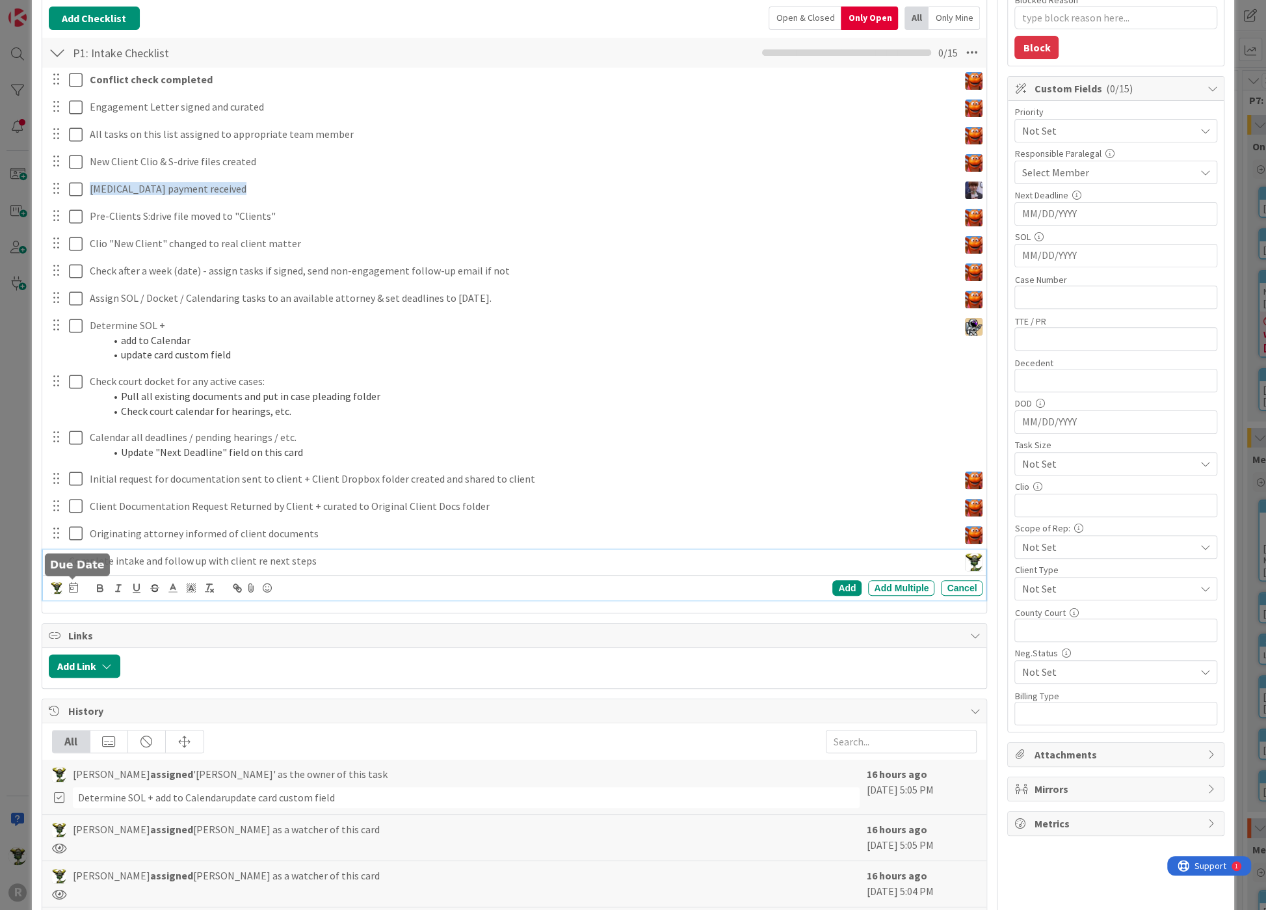
click at [75, 583] on icon at bounding box center [73, 587] width 9 height 10
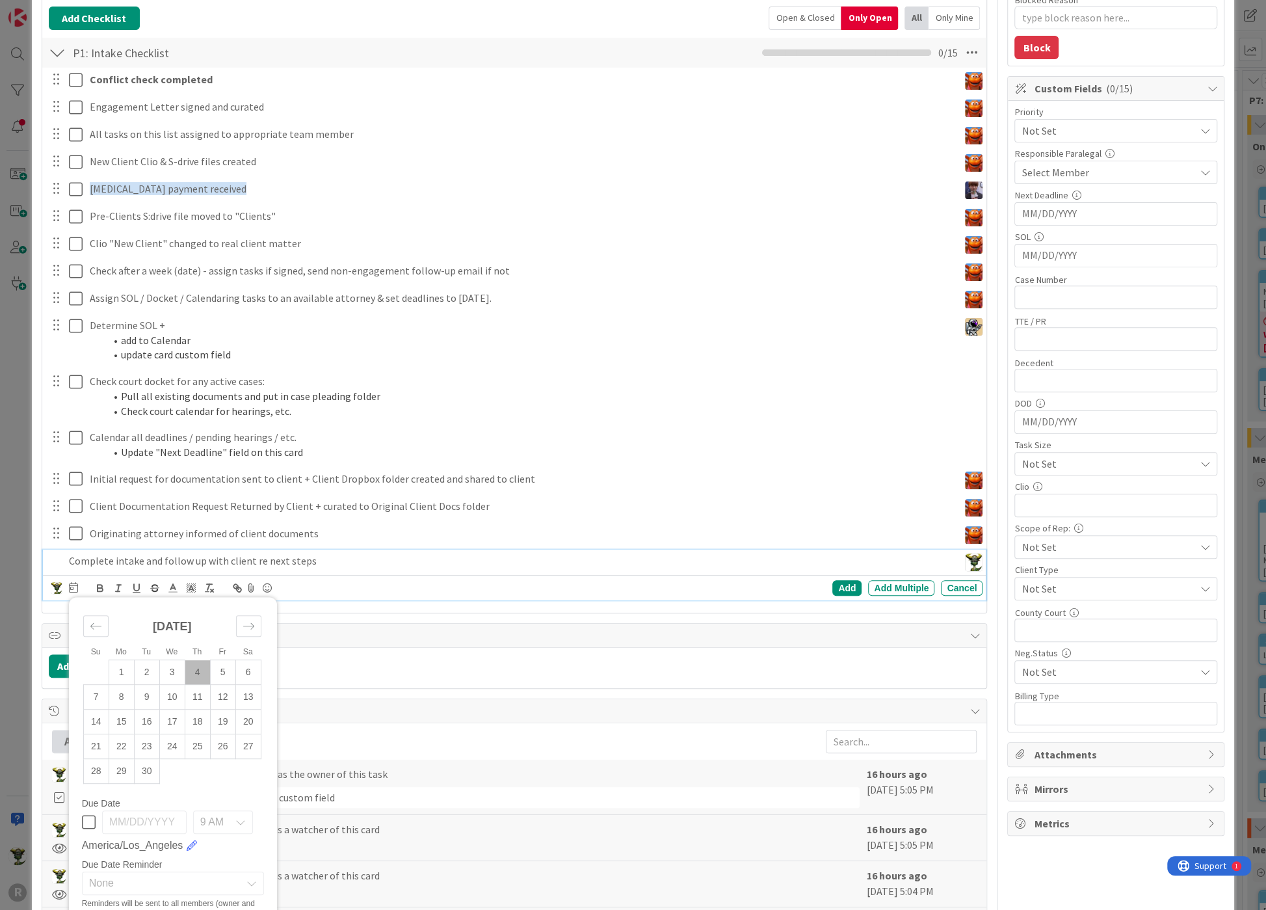
click at [195, 673] on td "4" at bounding box center [197, 672] width 25 height 25
click at [854, 583] on div "Add Add Multiple Cancel" at bounding box center [775, 588] width 414 height 16
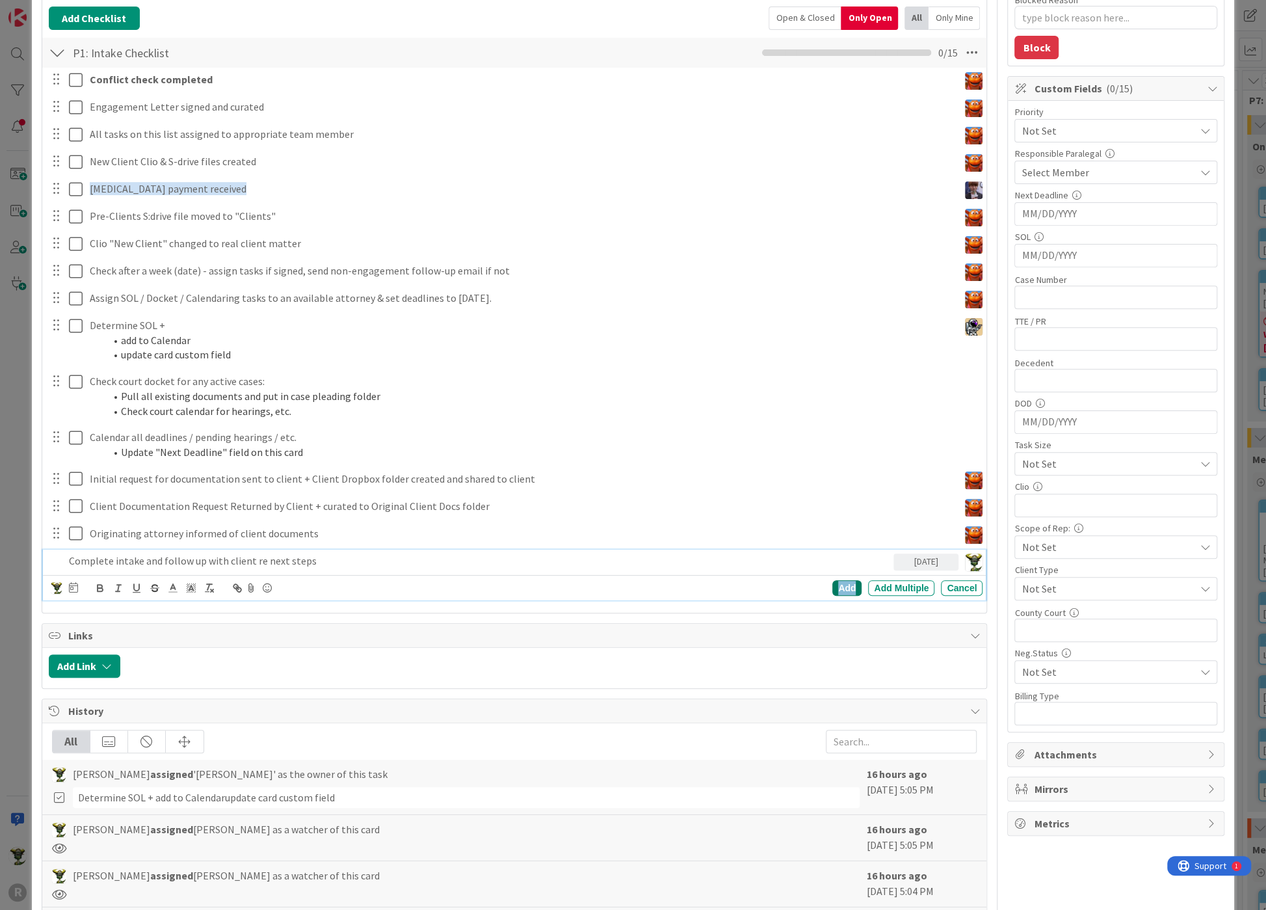
click at [832, 586] on div "Add" at bounding box center [846, 588] width 29 height 16
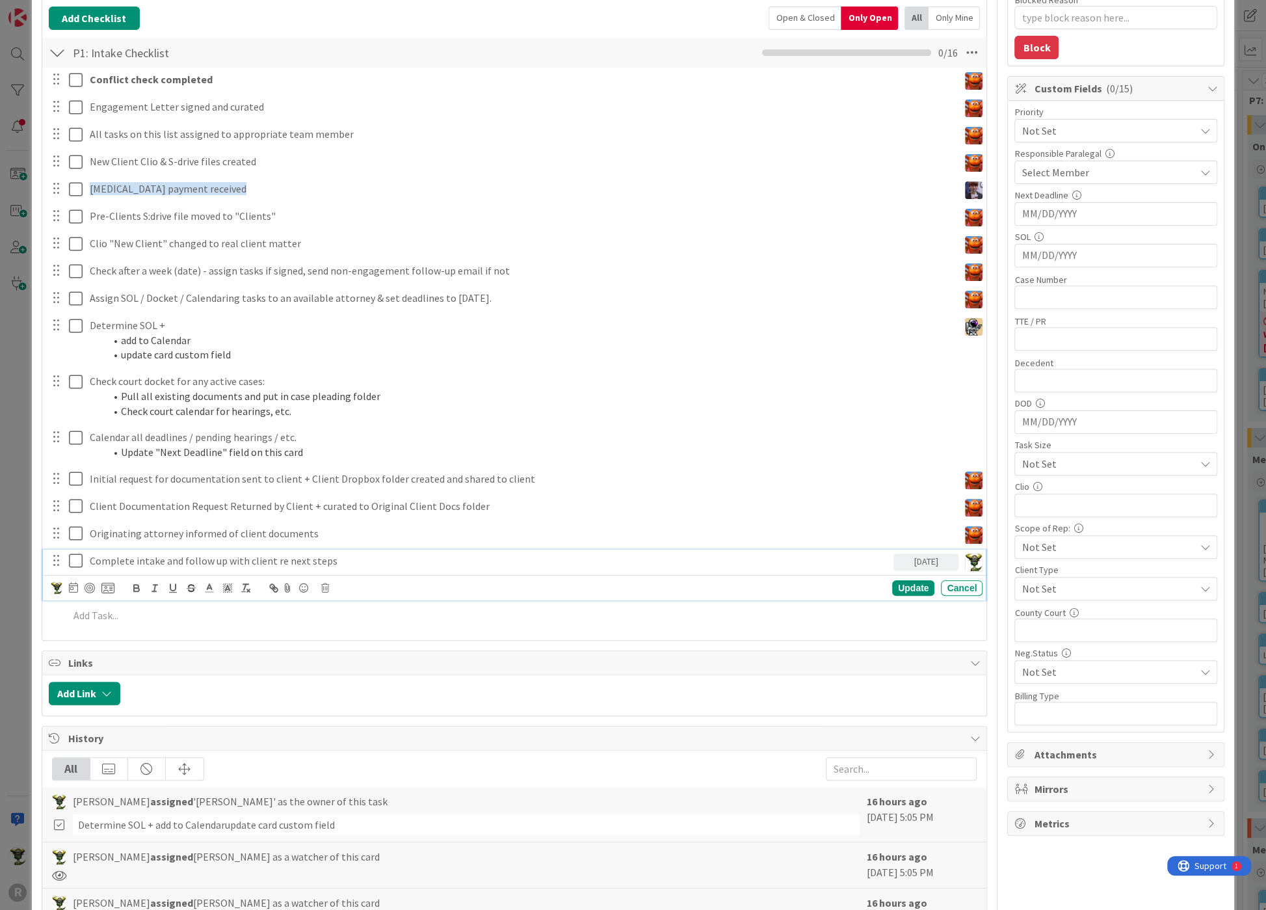
click at [207, 553] on p "Complete intake and follow up with client re next steps" at bounding box center [489, 560] width 799 height 15
click at [88, 585] on div at bounding box center [90, 588] width 10 height 10
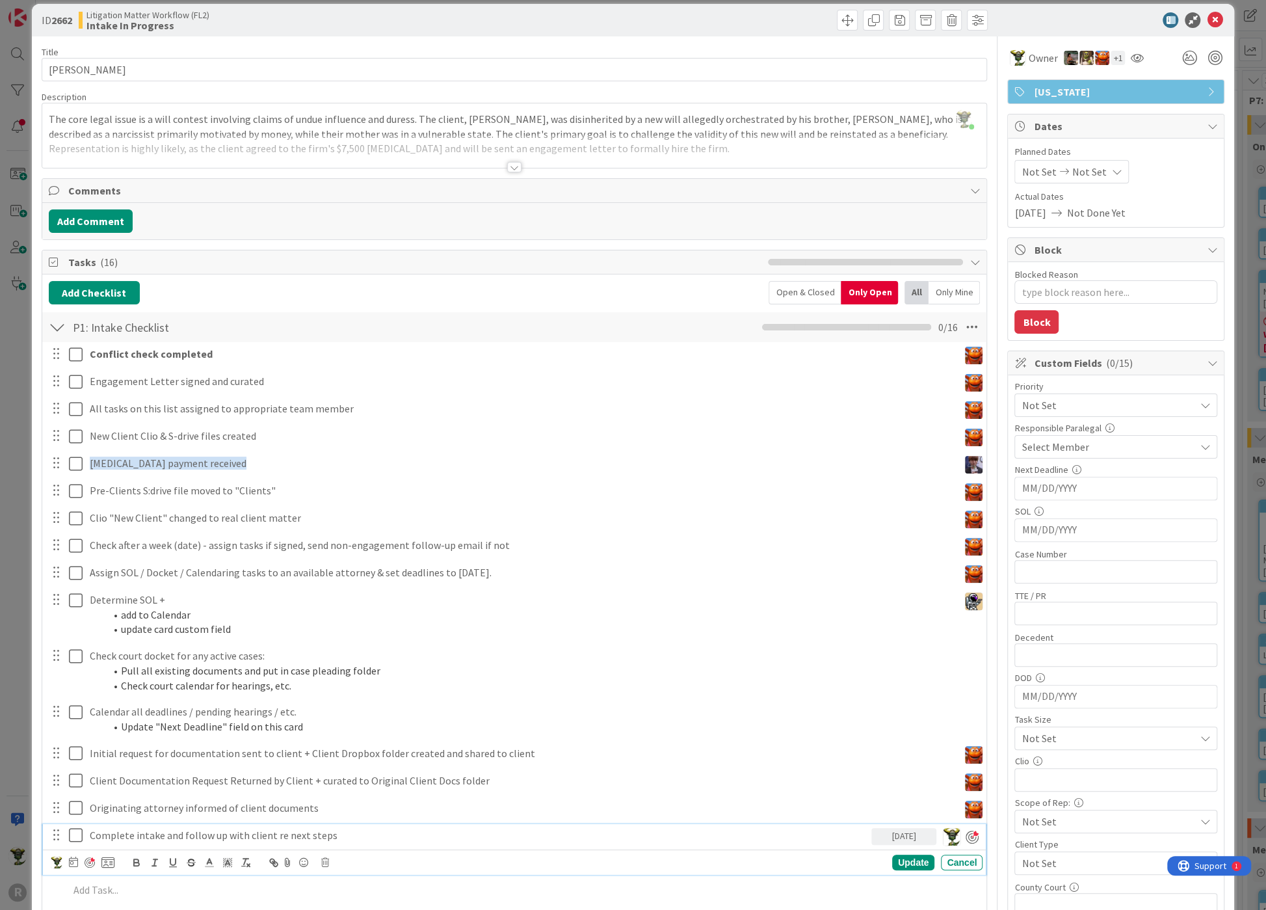
scroll to position [0, 0]
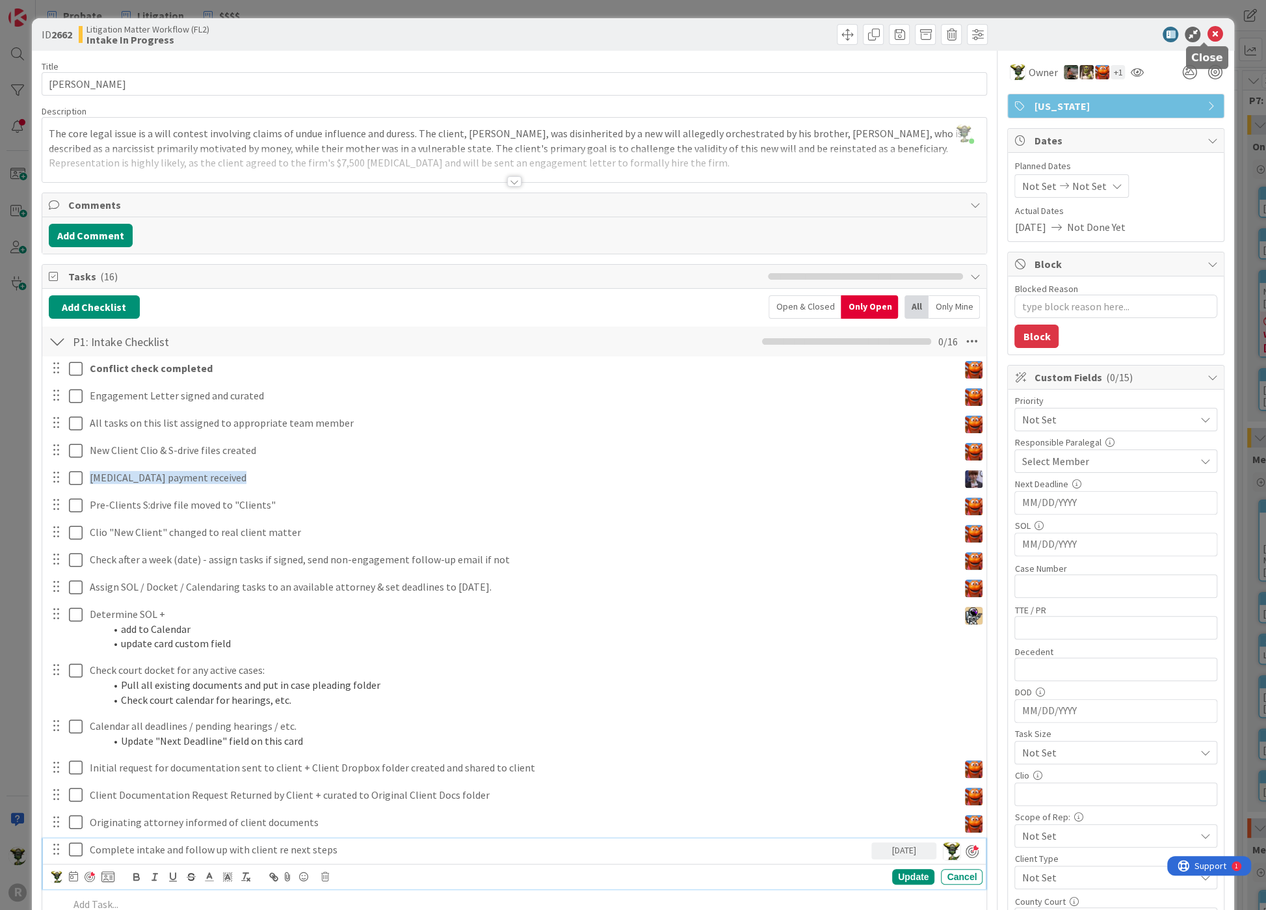
click at [1207, 35] on icon at bounding box center [1215, 35] width 16 height 16
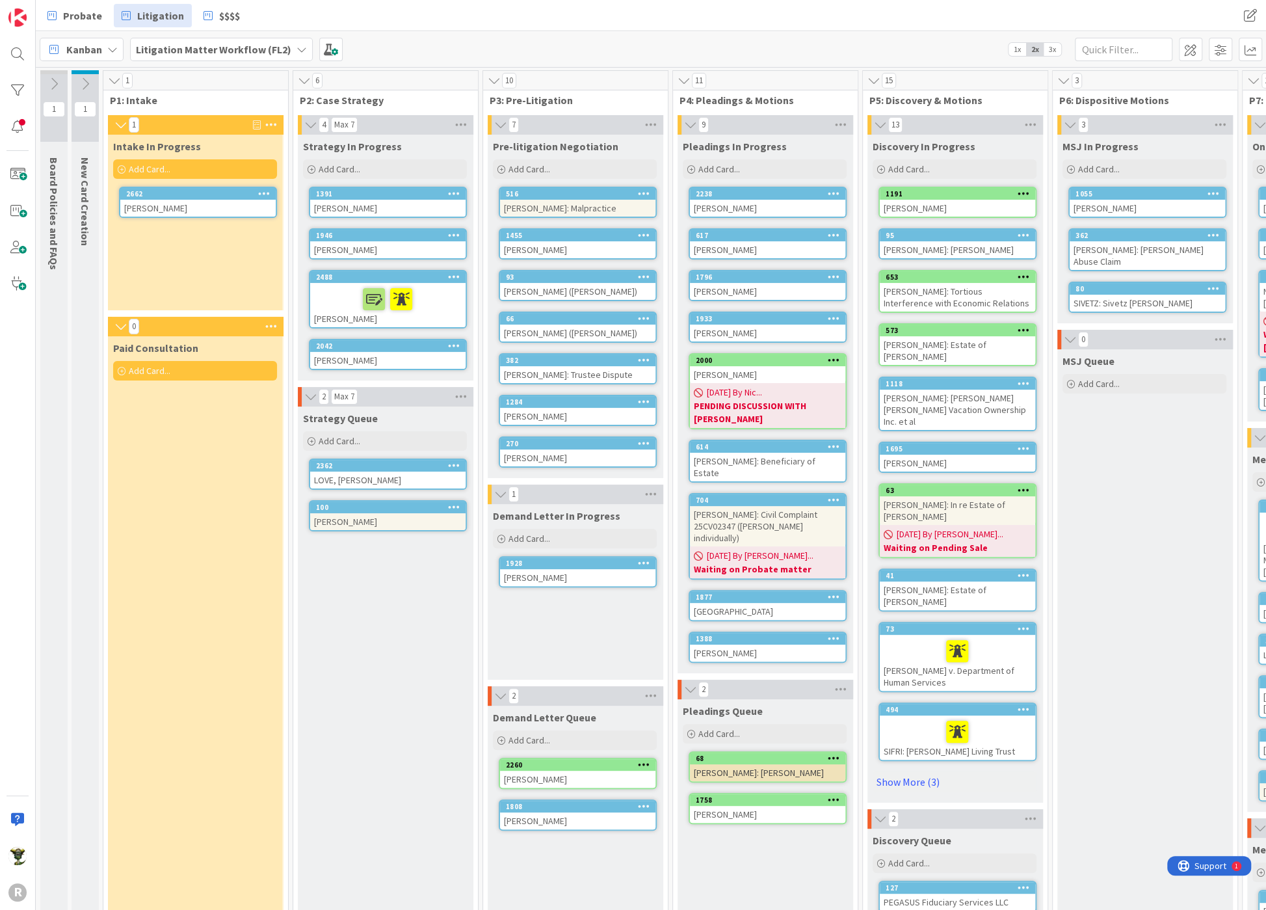
click at [339, 299] on div at bounding box center [388, 298] width 148 height 27
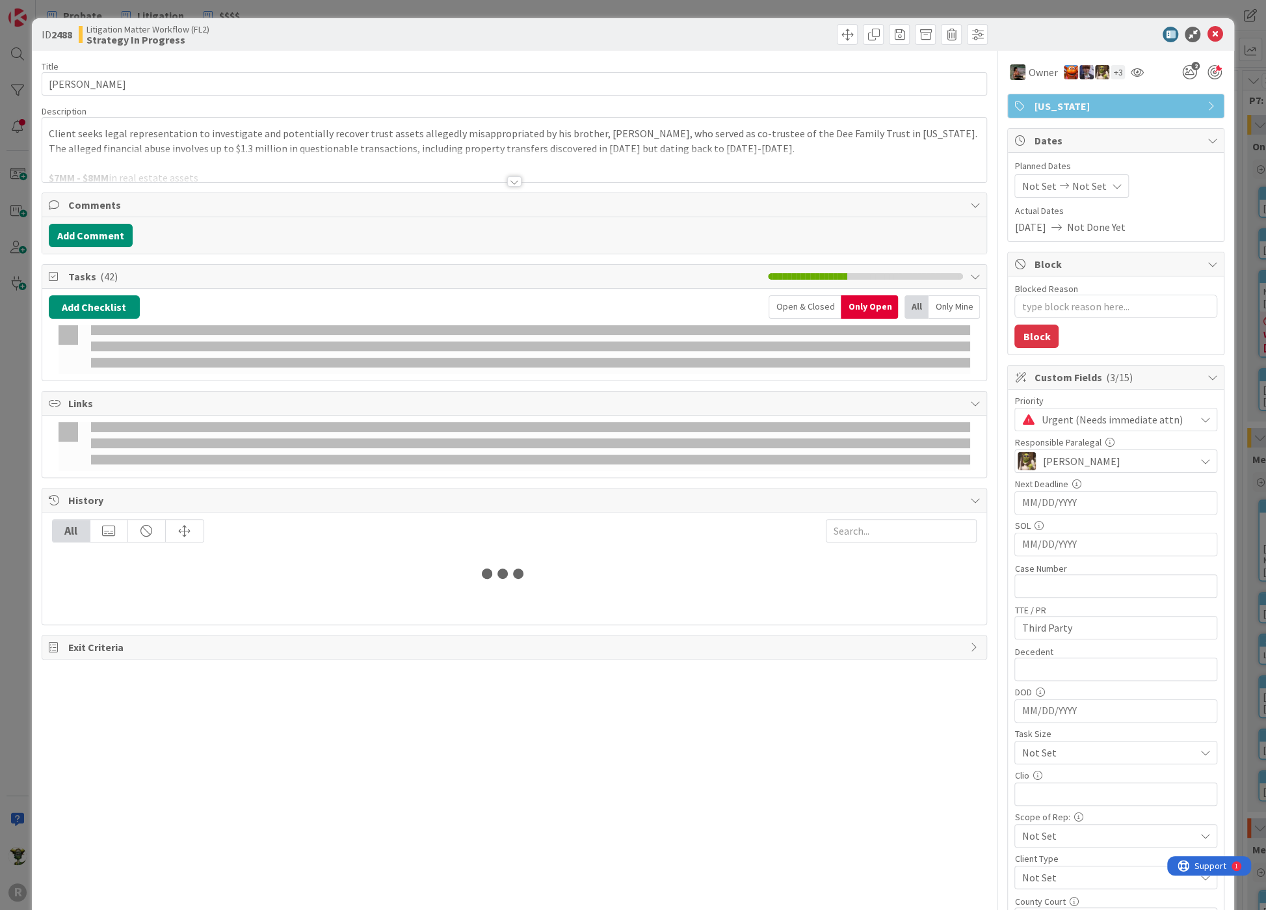
type textarea "x"
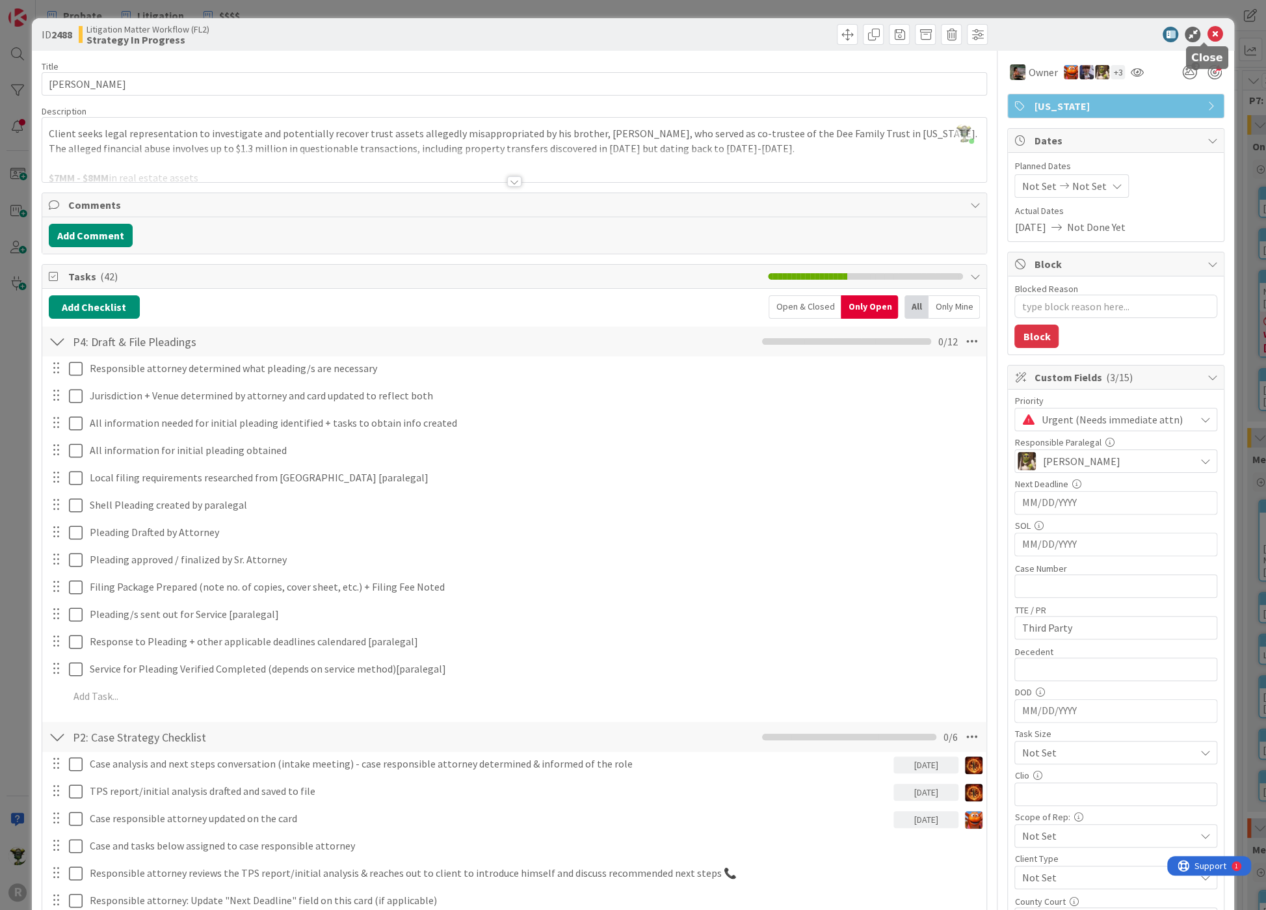
click at [1212, 31] on div at bounding box center [1109, 35] width 230 height 16
click at [1207, 31] on icon at bounding box center [1215, 35] width 16 height 16
